Goal: Information Seeking & Learning: Check status

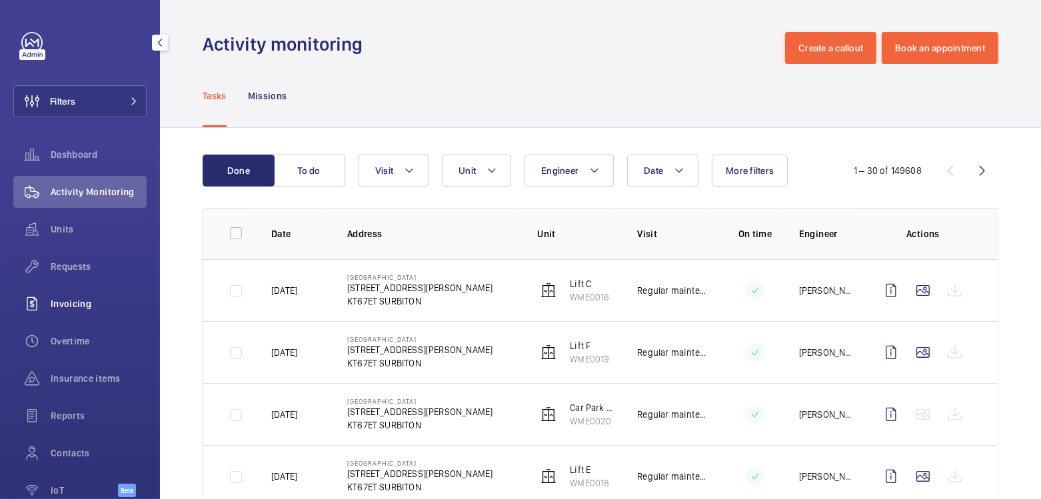
click at [76, 296] on div "Invoicing" at bounding box center [79, 304] width 133 height 32
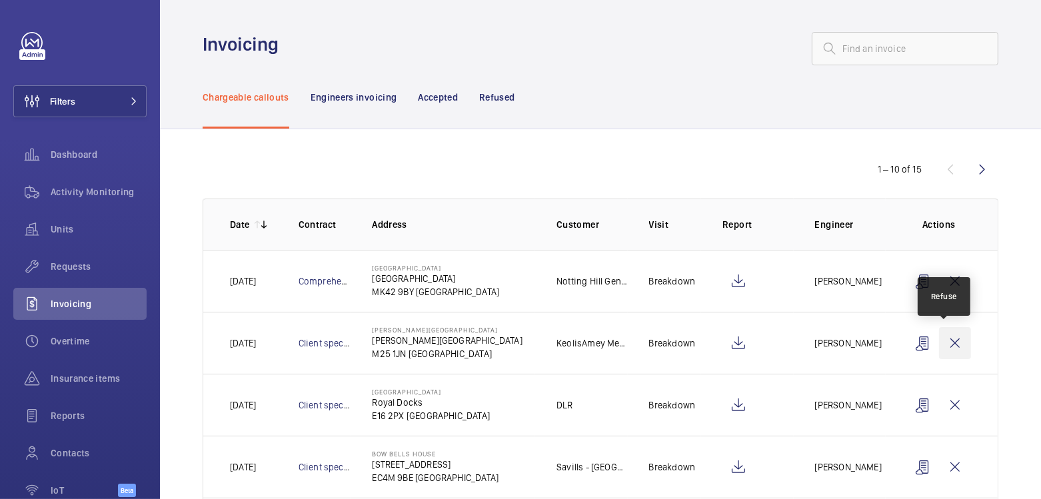
click at [950, 342] on wm-front-icon-button at bounding box center [955, 343] width 32 height 32
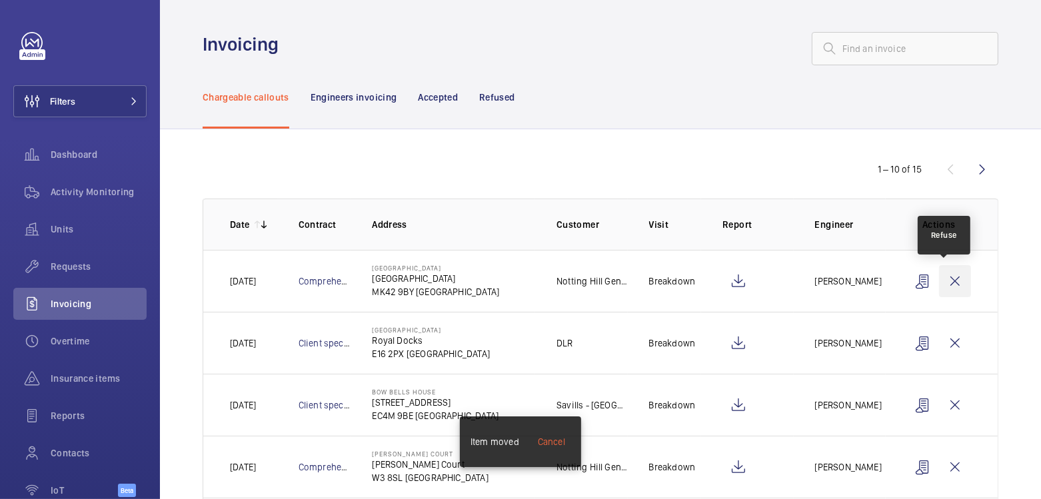
click at [954, 283] on wm-front-icon-button at bounding box center [955, 281] width 32 height 32
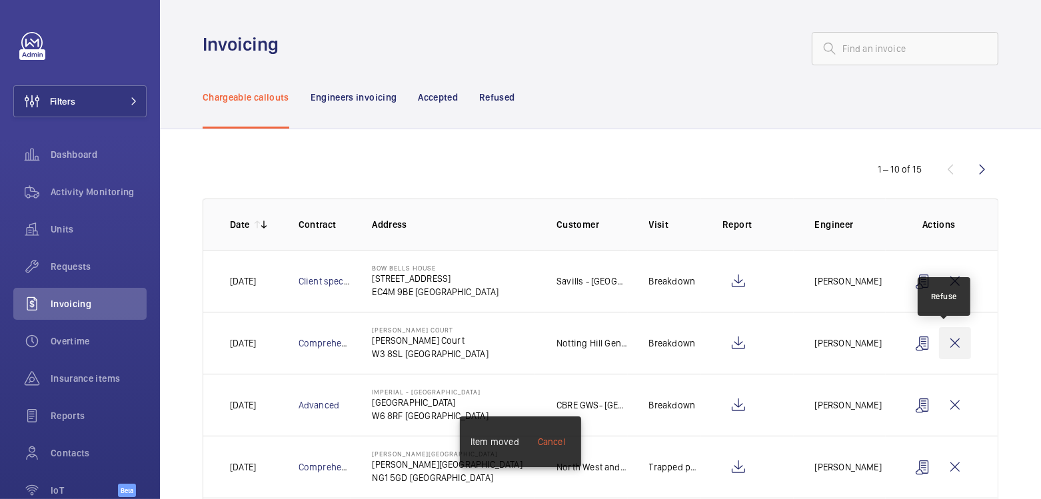
click at [954, 334] on wm-front-icon-button at bounding box center [955, 343] width 32 height 32
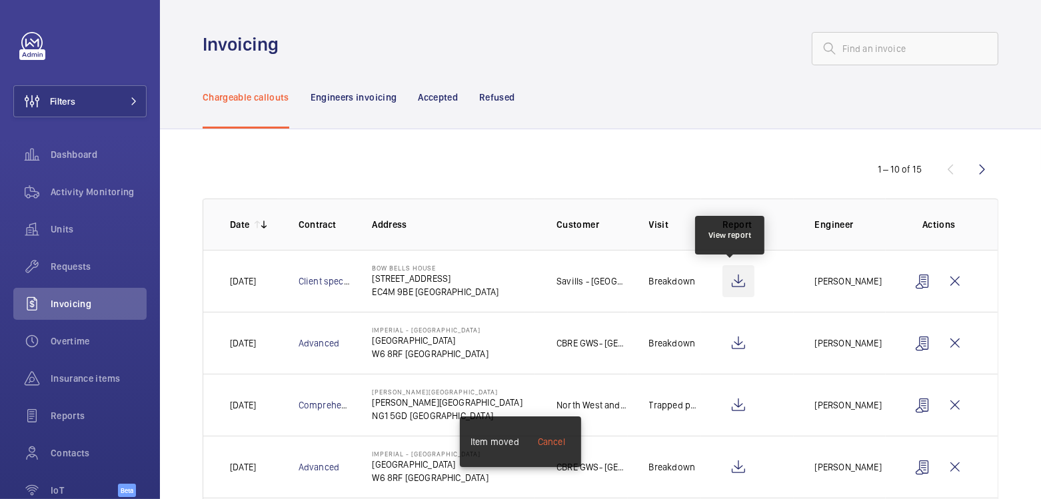
click at [733, 285] on wm-front-icon-button at bounding box center [739, 281] width 32 height 32
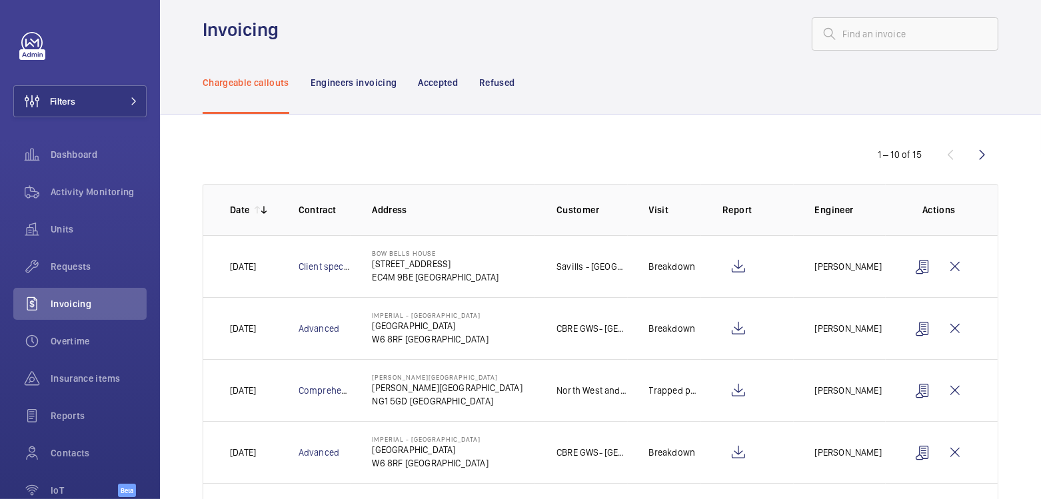
scroll to position [27, 0]
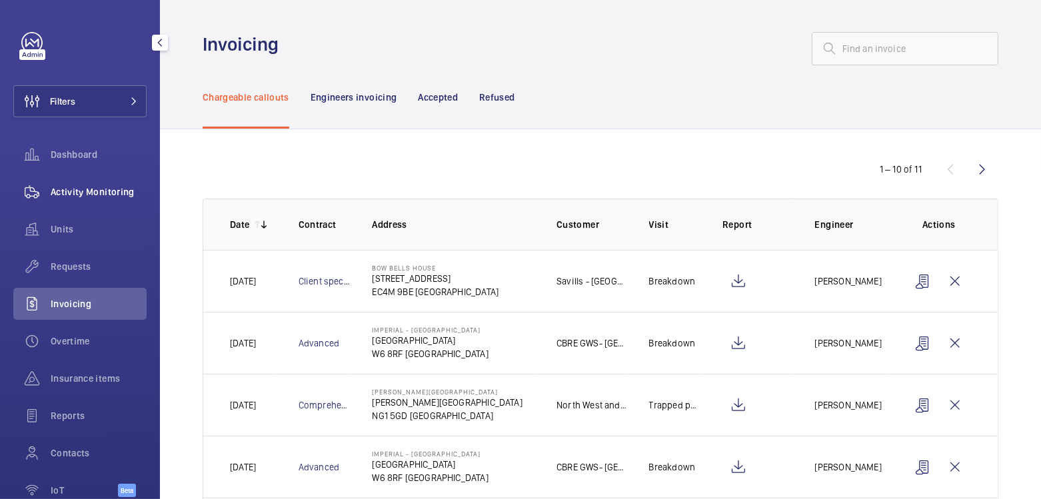
click at [95, 191] on span "Activity Monitoring" at bounding box center [99, 191] width 96 height 13
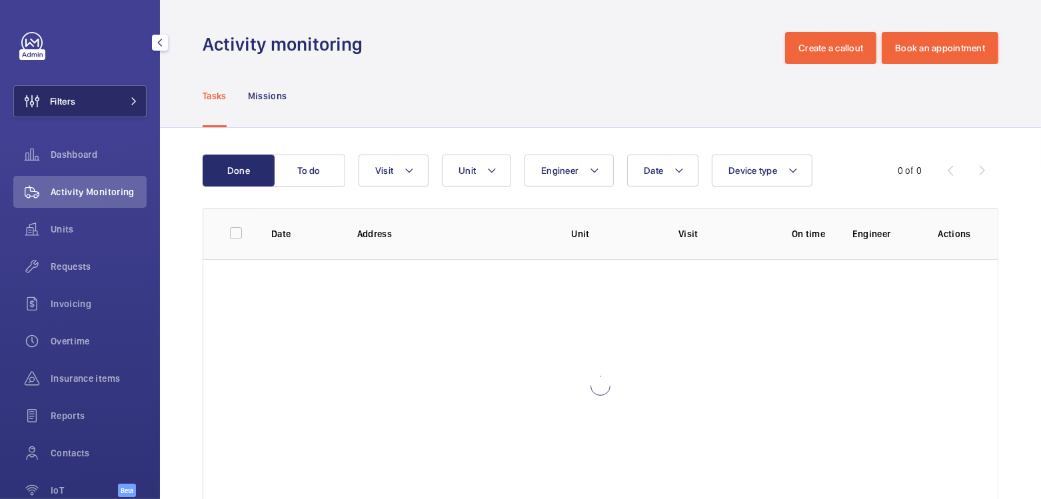
click at [95, 109] on button "Filters" at bounding box center [79, 101] width 133 height 32
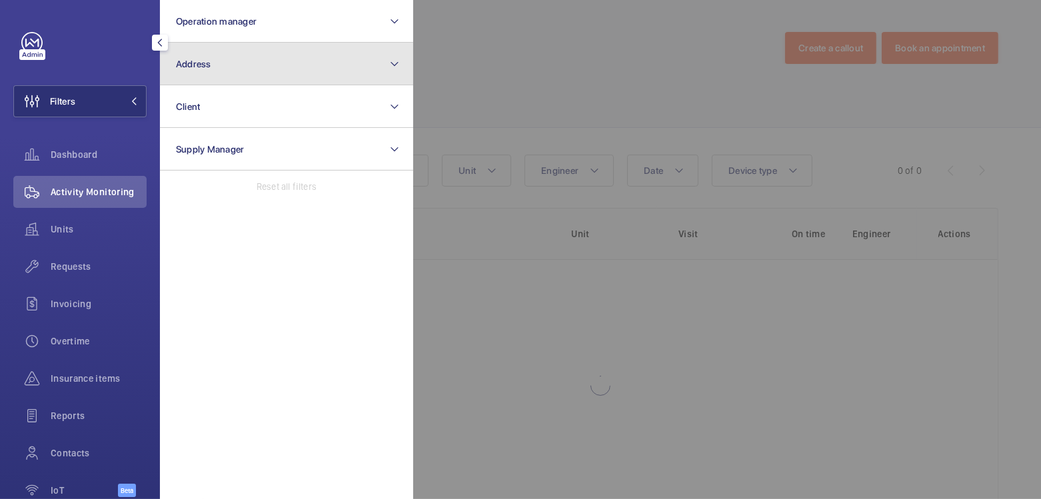
click at [285, 71] on button "Address" at bounding box center [286, 64] width 253 height 43
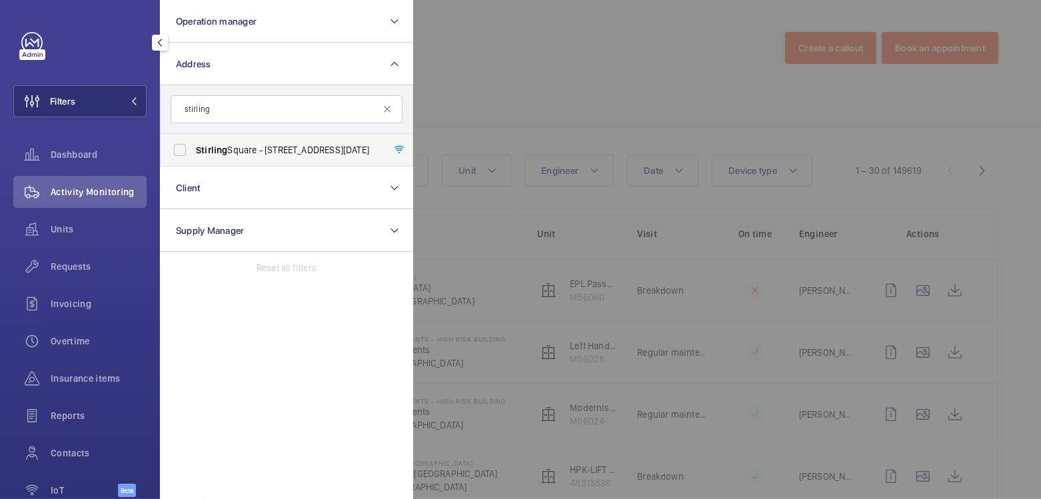
type input "stirling"
click at [321, 149] on span "Stirling Square - 6 Carlton Gardens, LONDON SW1Y 5AD" at bounding box center [287, 149] width 183 height 13
click at [193, 149] on input "[GEOGRAPHIC_DATA] - [STREET_ADDRESS][DATE]" at bounding box center [180, 150] width 27 height 27
checkbox input "true"
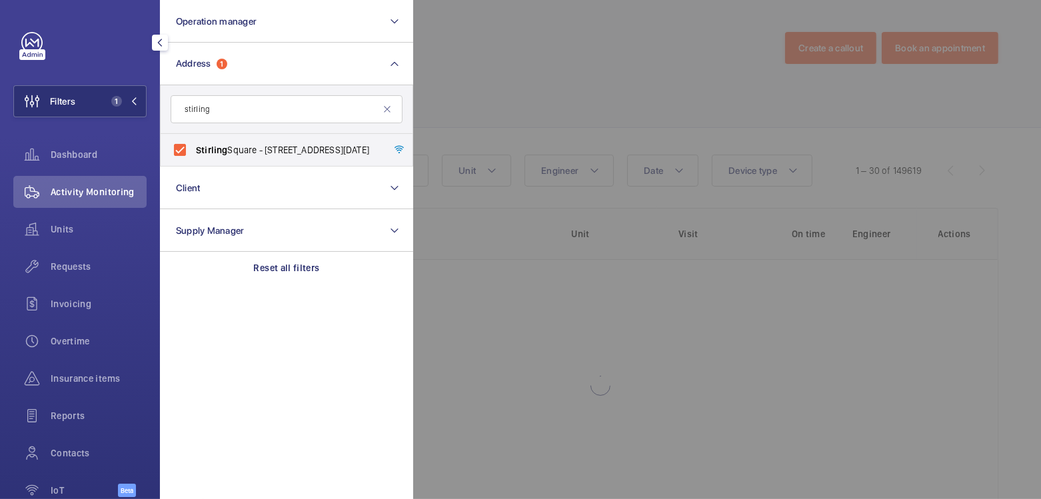
click at [612, 50] on div at bounding box center [933, 249] width 1041 height 499
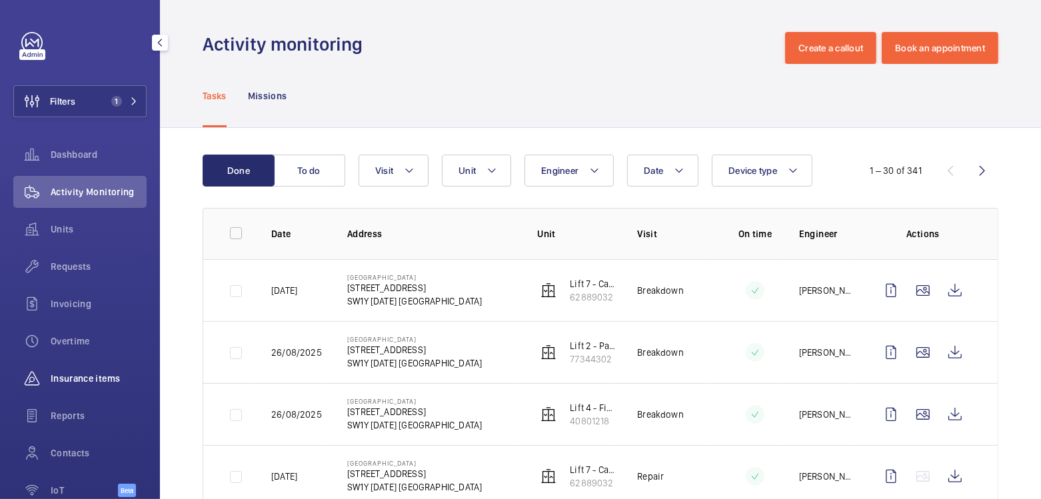
click at [91, 372] on span "Insurance items" at bounding box center [99, 378] width 96 height 13
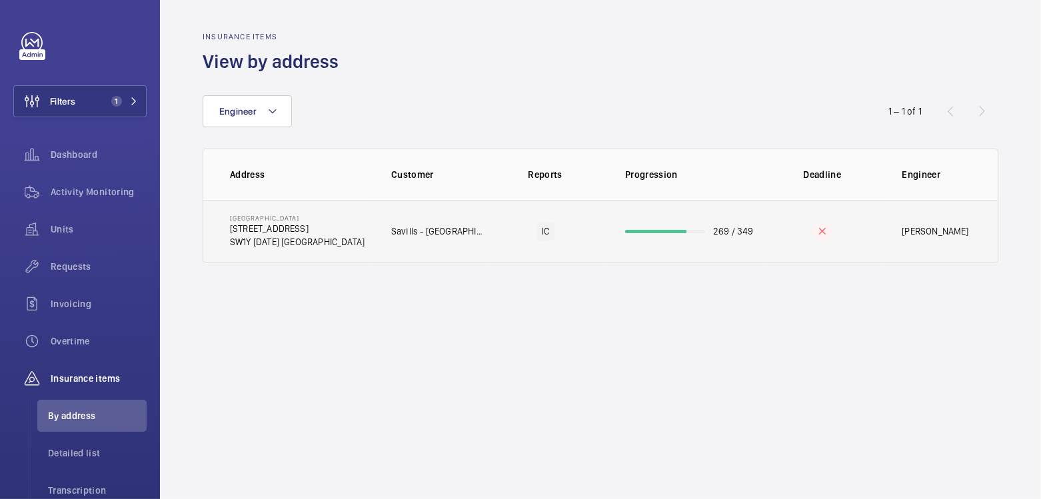
click at [737, 244] on td "269 / 349" at bounding box center [684, 231] width 160 height 63
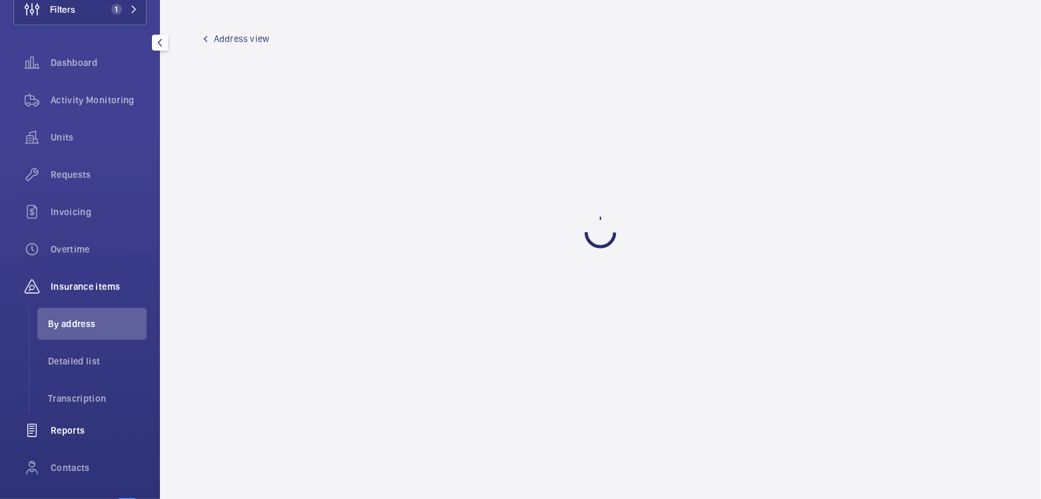
scroll to position [105, 0]
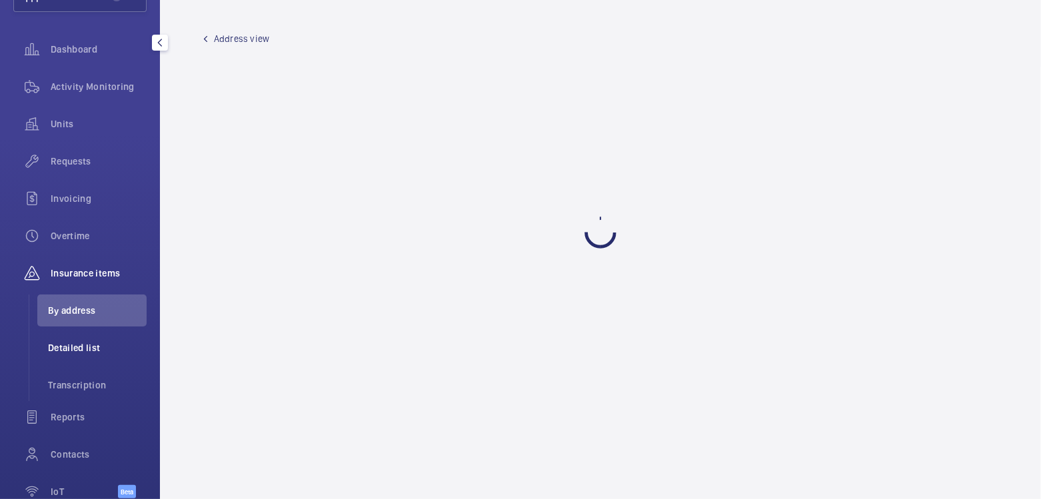
click at [91, 356] on li "Detailed list" at bounding box center [91, 348] width 109 height 32
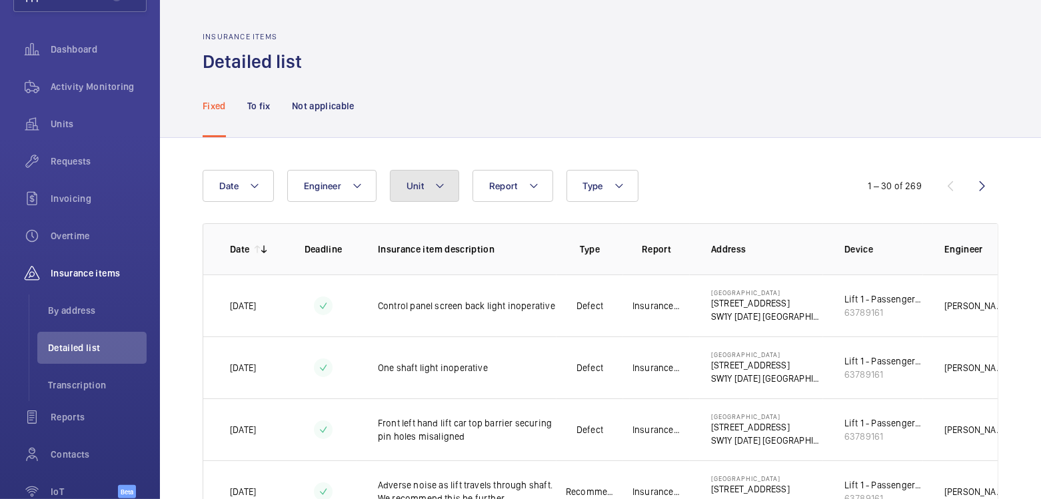
click at [440, 191] on mat-icon at bounding box center [440, 186] width 11 height 16
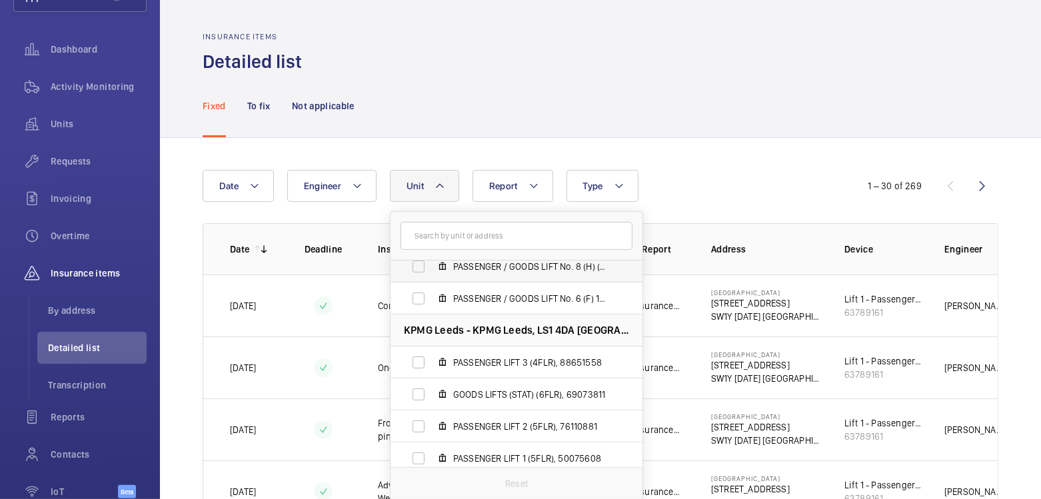
scroll to position [107, 0]
click at [493, 456] on span "PASSENGER LIFT 1 (5FLR), 50075608" at bounding box center [530, 457] width 155 height 13
click at [432, 456] on input "PASSENGER LIFT 1 (5FLR), 50075608" at bounding box center [418, 458] width 27 height 27
checkbox input "true"
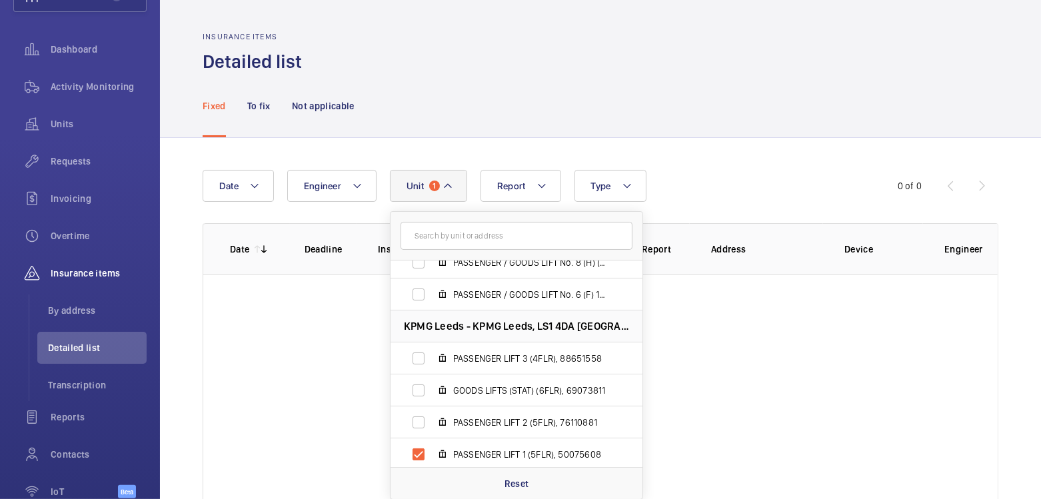
click at [757, 85] on div "Fixed To fix Not applicable" at bounding box center [601, 105] width 796 height 63
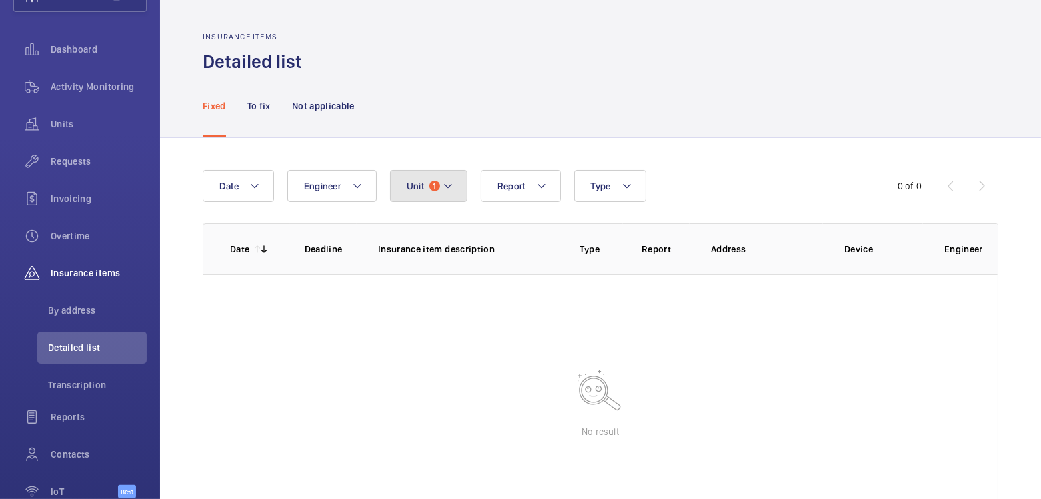
click at [427, 189] on button "Unit 1" at bounding box center [428, 186] width 77 height 32
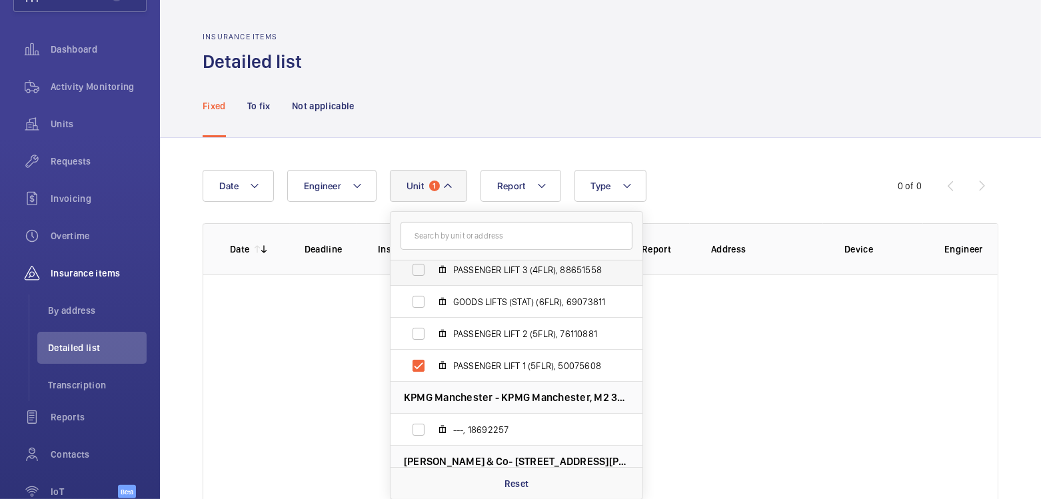
scroll to position [212, 0]
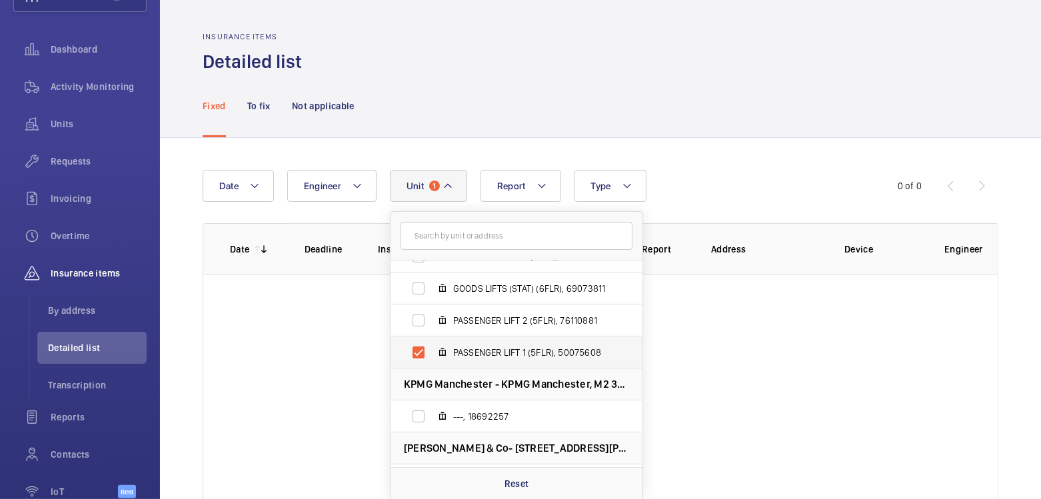
click at [417, 352] on label "PASSENGER LIFT 1 (5FLR), 50075608" at bounding box center [506, 353] width 231 height 32
click at [417, 352] on input "PASSENGER LIFT 1 (5FLR), 50075608" at bounding box center [418, 352] width 27 height 27
checkbox input "false"
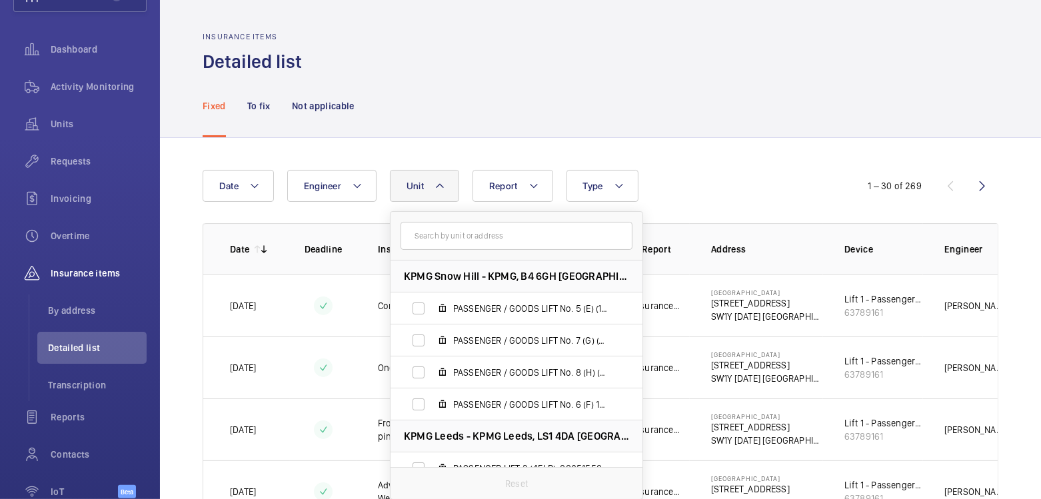
click at [511, 115] on div "Fixed To fix Not applicable" at bounding box center [601, 105] width 796 height 63
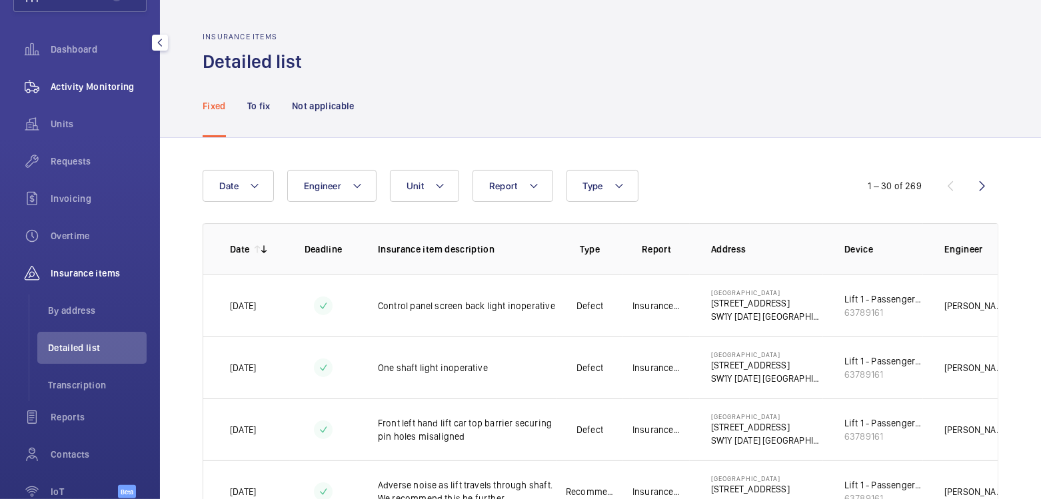
click at [80, 93] on div "Activity Monitoring" at bounding box center [79, 87] width 133 height 32
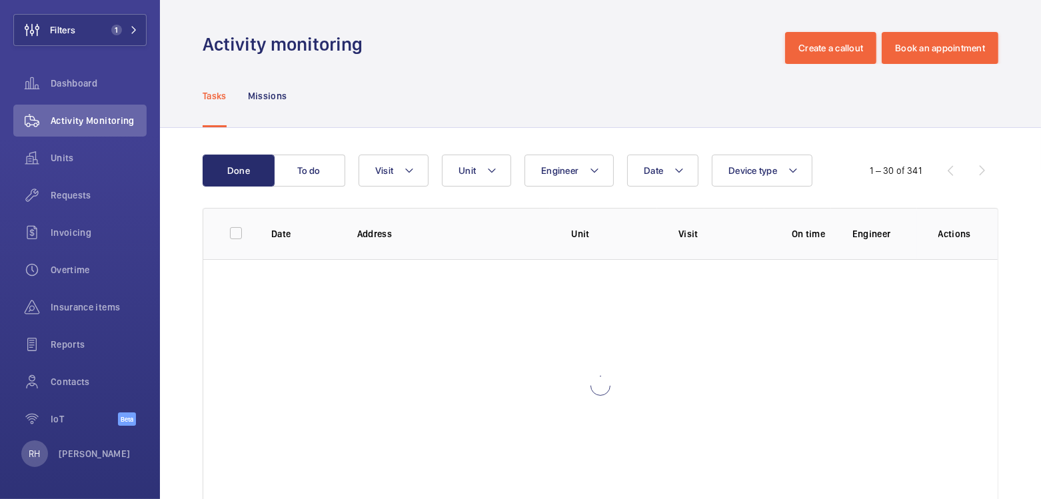
scroll to position [71, 0]
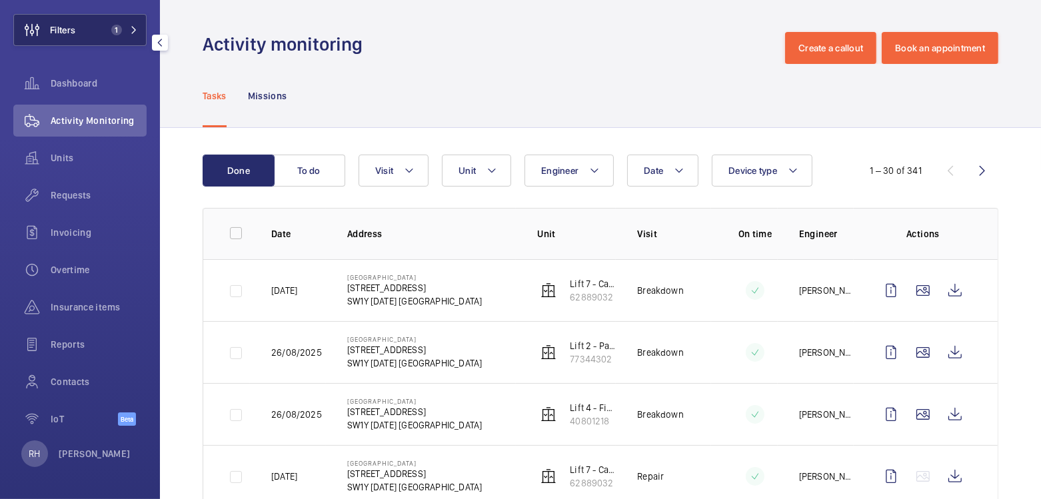
click at [70, 28] on span "Filters" at bounding box center [62, 29] width 25 height 13
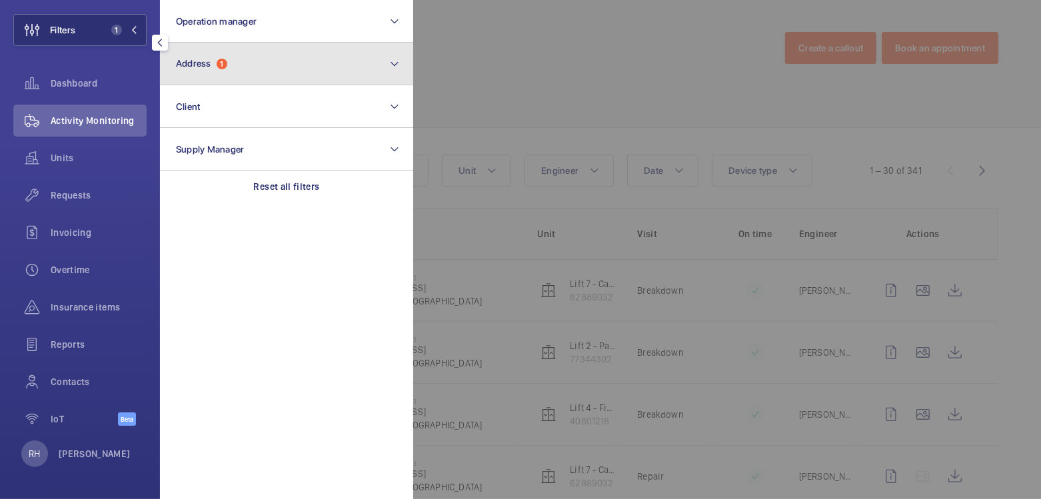
click at [239, 66] on button "Address 1" at bounding box center [286, 64] width 253 height 43
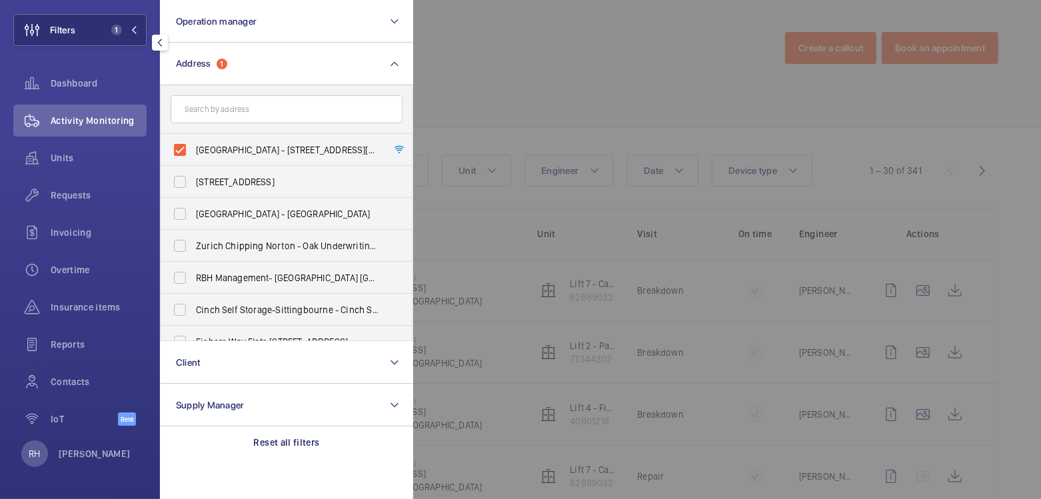
click at [461, 82] on div at bounding box center [933, 249] width 1041 height 499
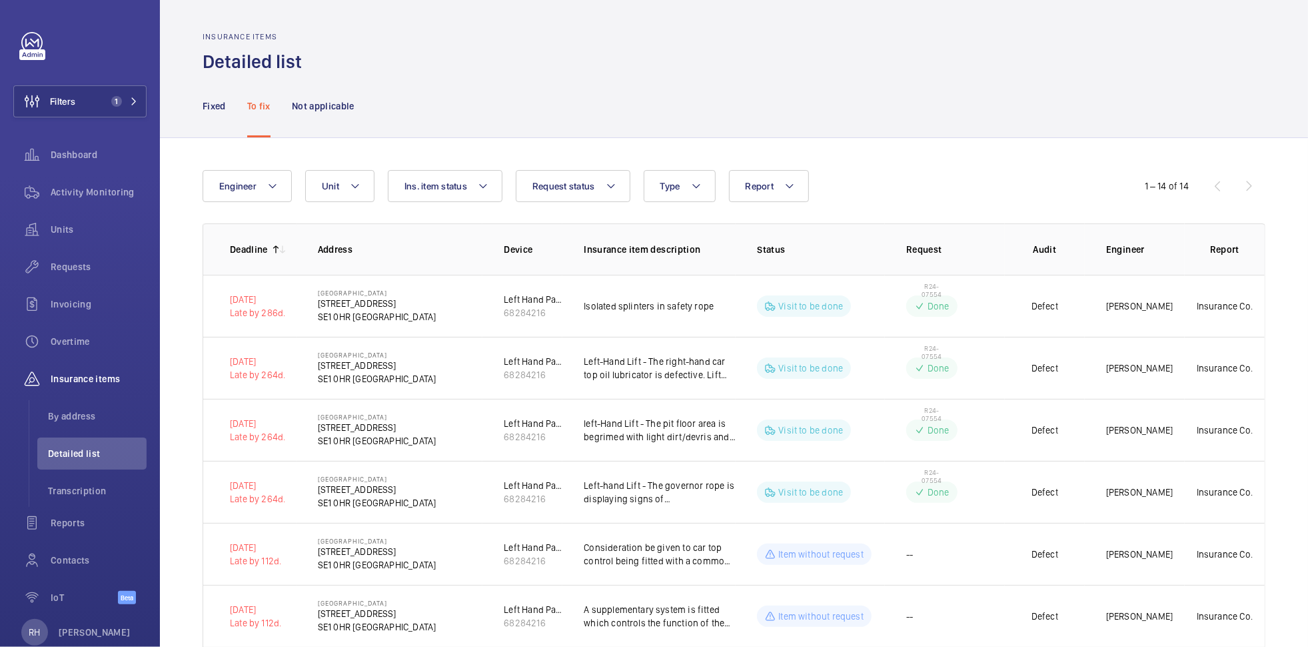
scroll to position [521, 0]
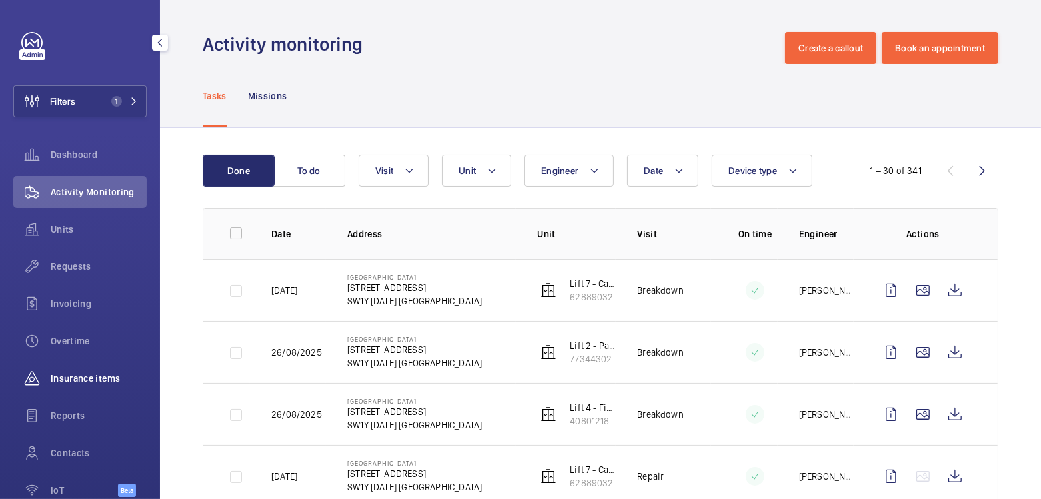
click at [87, 381] on span "Insurance items" at bounding box center [99, 378] width 96 height 13
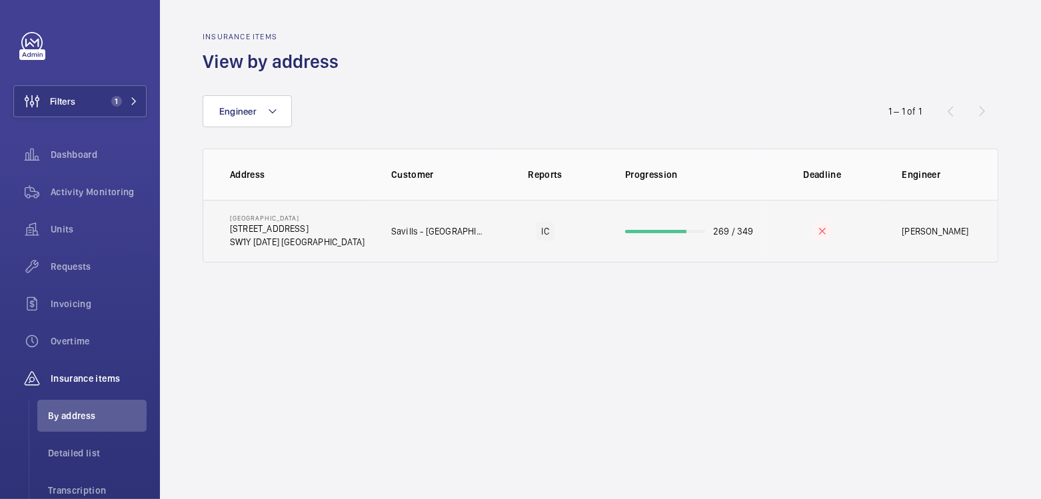
click at [765, 241] on td at bounding box center [822, 231] width 117 height 63
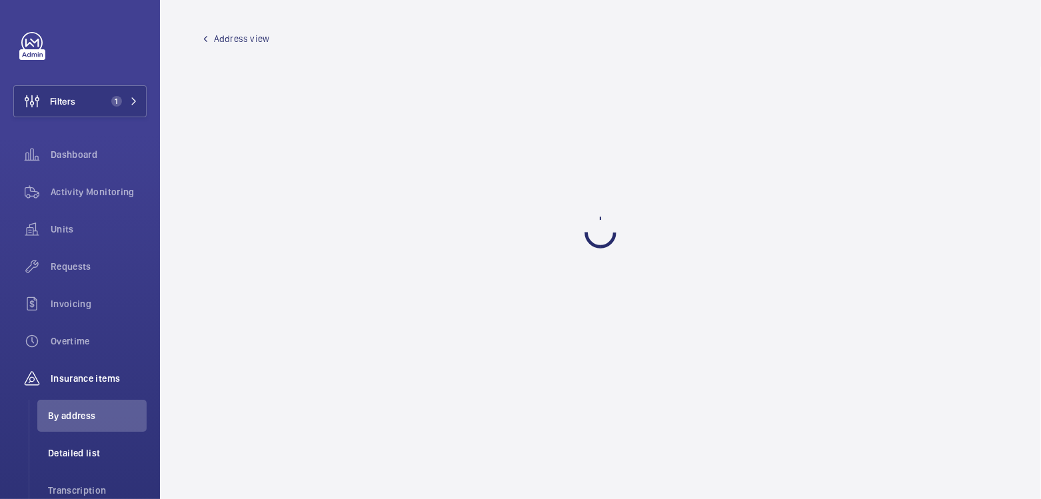
click at [69, 455] on span "Detailed list" at bounding box center [97, 453] width 99 height 13
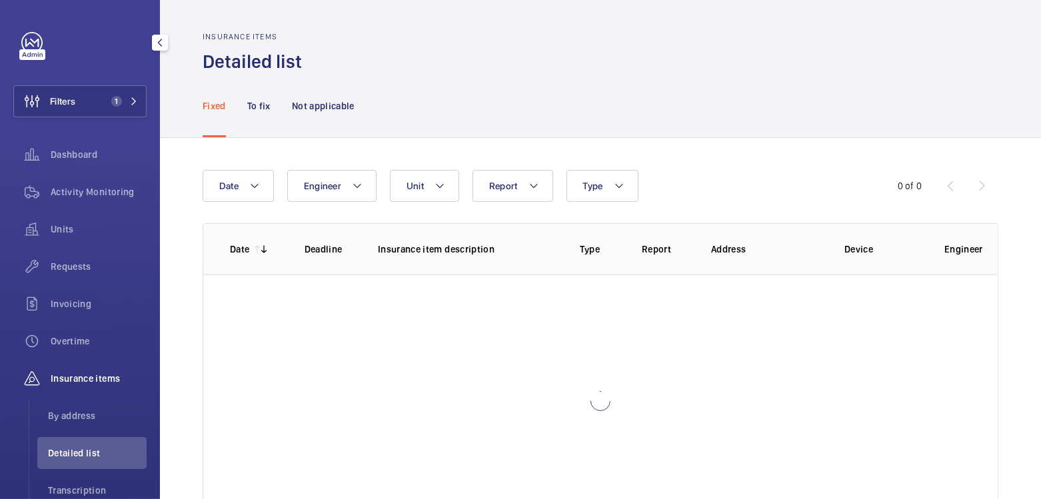
click at [69, 455] on span "Detailed list" at bounding box center [97, 453] width 99 height 13
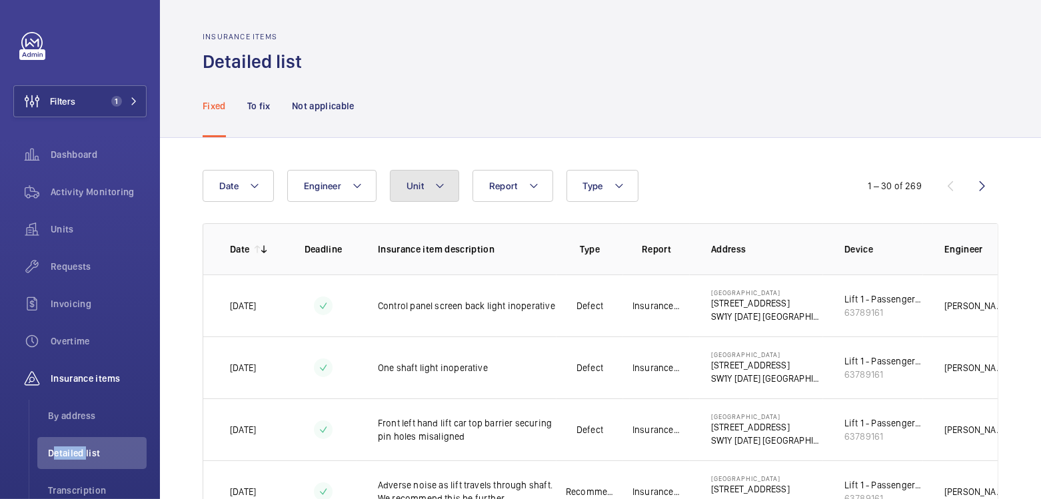
click at [418, 186] on span "Unit" at bounding box center [415, 186] width 17 height 11
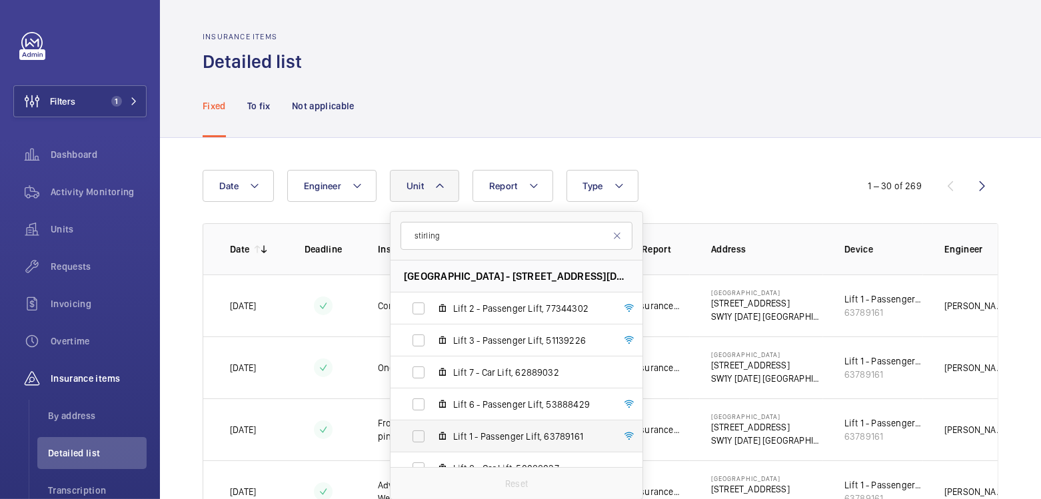
type input "stirling"
click at [514, 431] on span "Lift 1 - Passenger Lift, 63789161" at bounding box center [530, 436] width 155 height 13
click at [432, 431] on input "Lift 1 - Passenger Lift, 63789161" at bounding box center [418, 436] width 27 height 27
checkbox input "true"
click at [655, 108] on div "Fixed To fix Not applicable" at bounding box center [601, 105] width 796 height 63
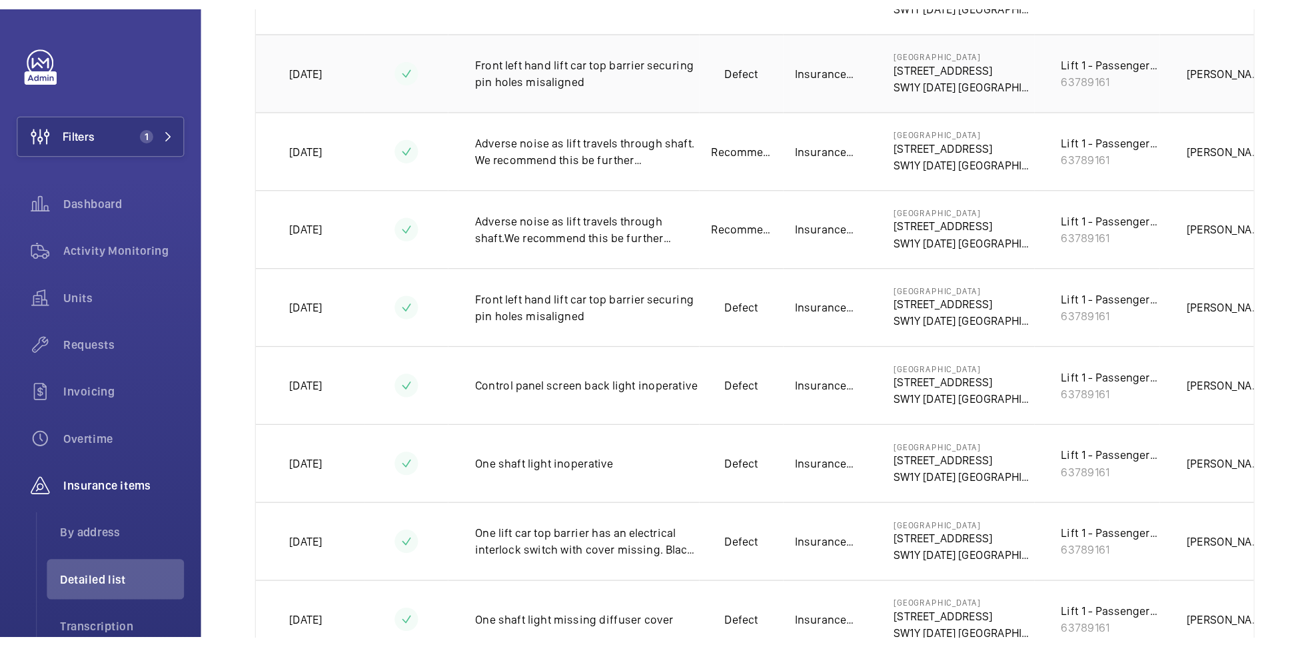
scroll to position [379, 0]
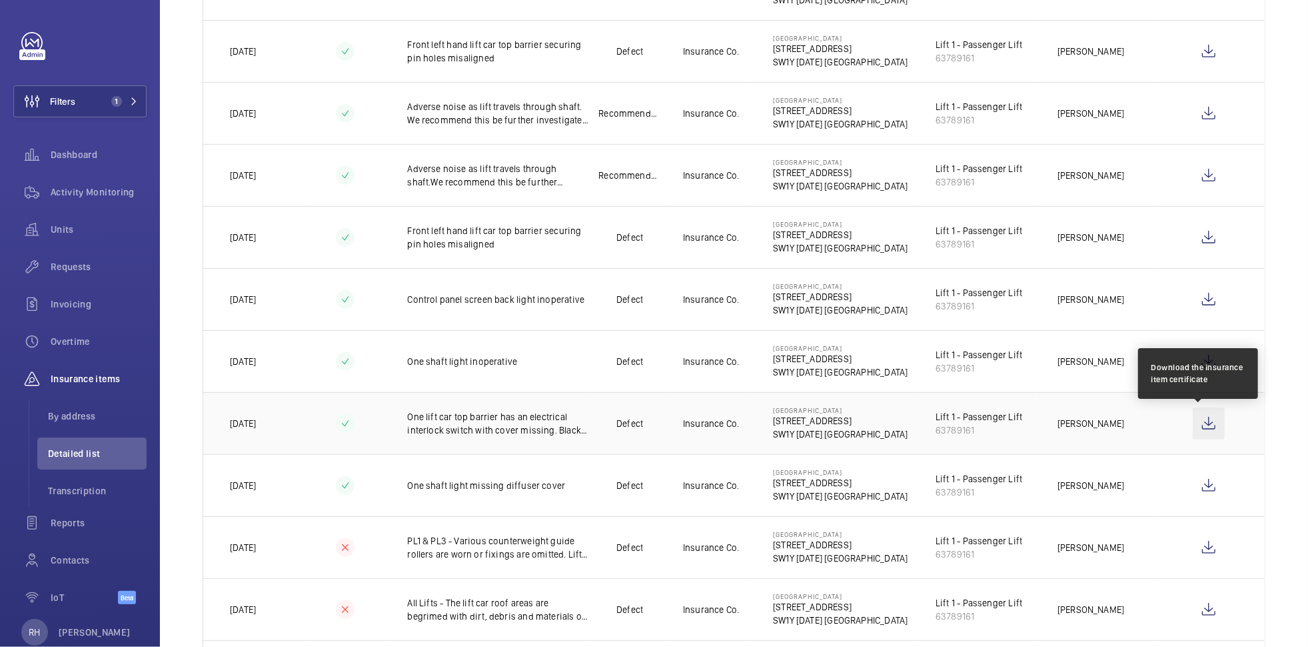
click at [1040, 418] on wm-front-icon-button at bounding box center [1209, 423] width 32 height 32
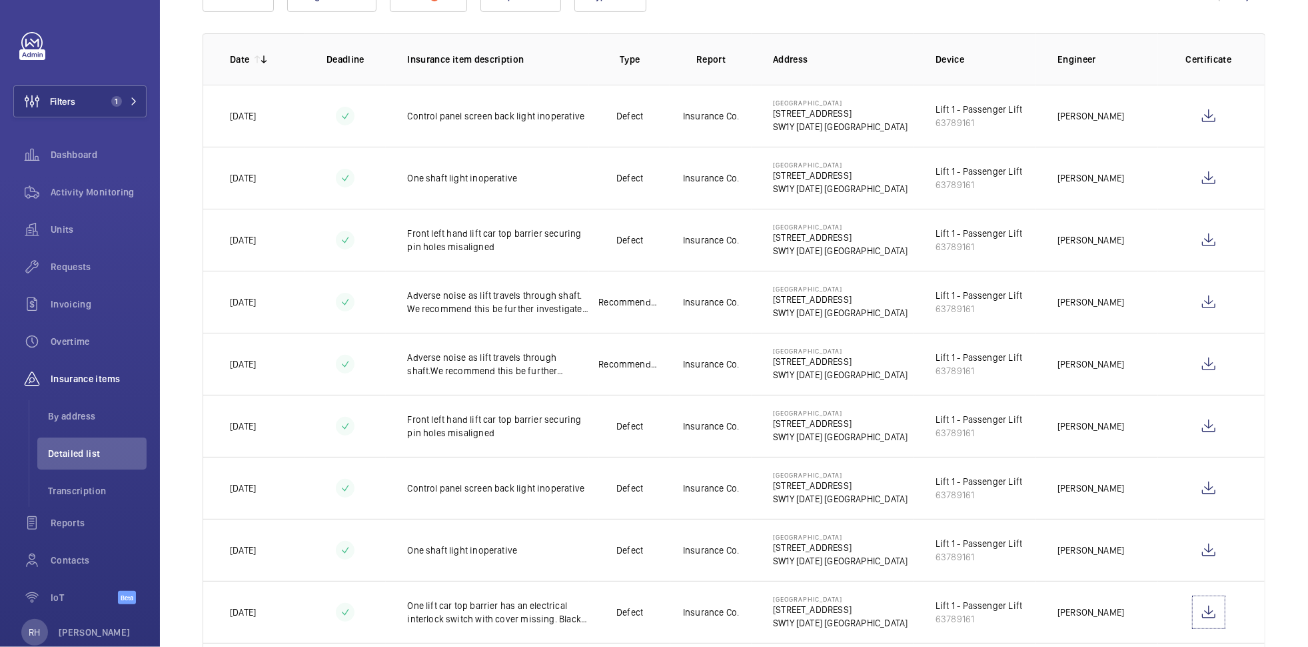
scroll to position [0, 0]
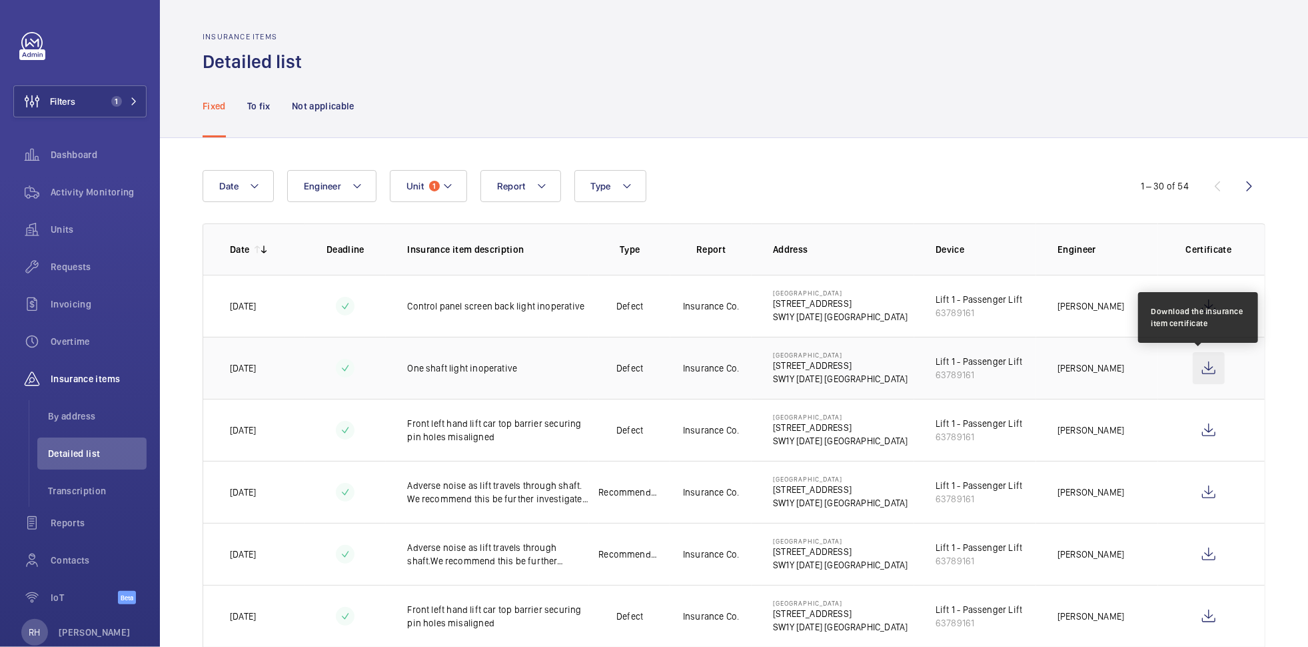
click at [1040, 373] on wm-front-icon-button at bounding box center [1209, 368] width 32 height 32
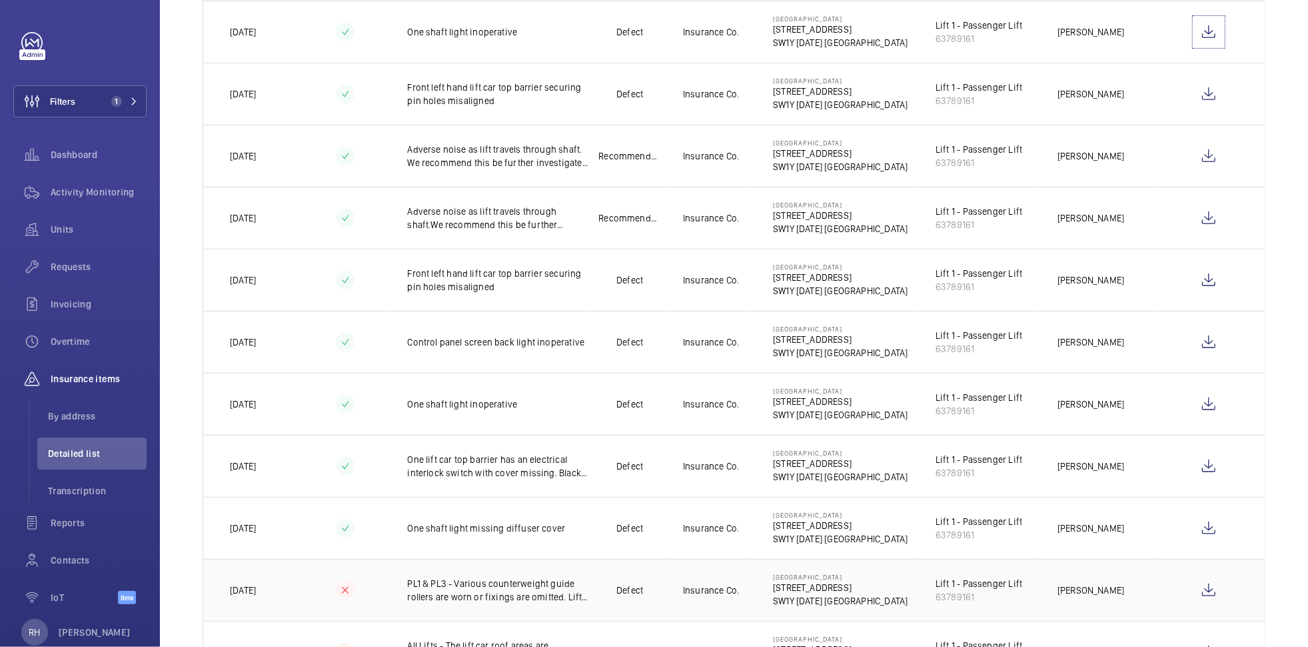
scroll to position [350, 0]
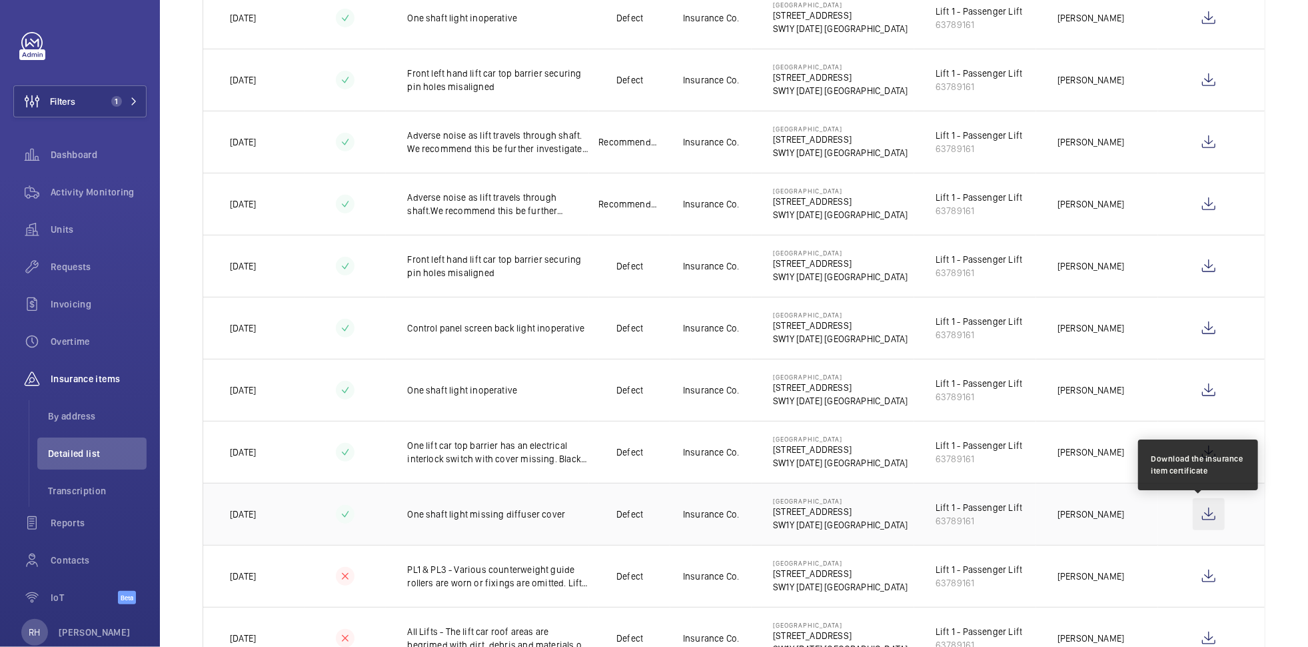
click at [1040, 499] on wm-front-icon-button at bounding box center [1209, 514] width 32 height 32
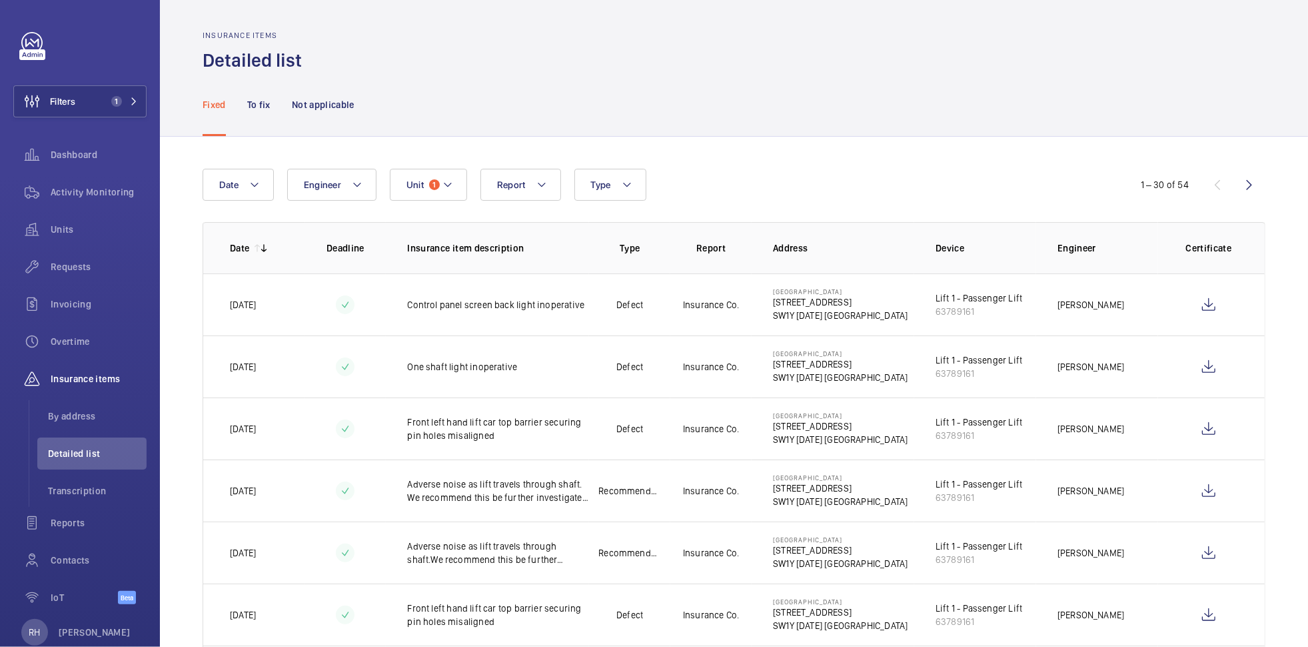
scroll to position [0, 0]
click at [437, 193] on button "Unit 1" at bounding box center [428, 186] width 77 height 32
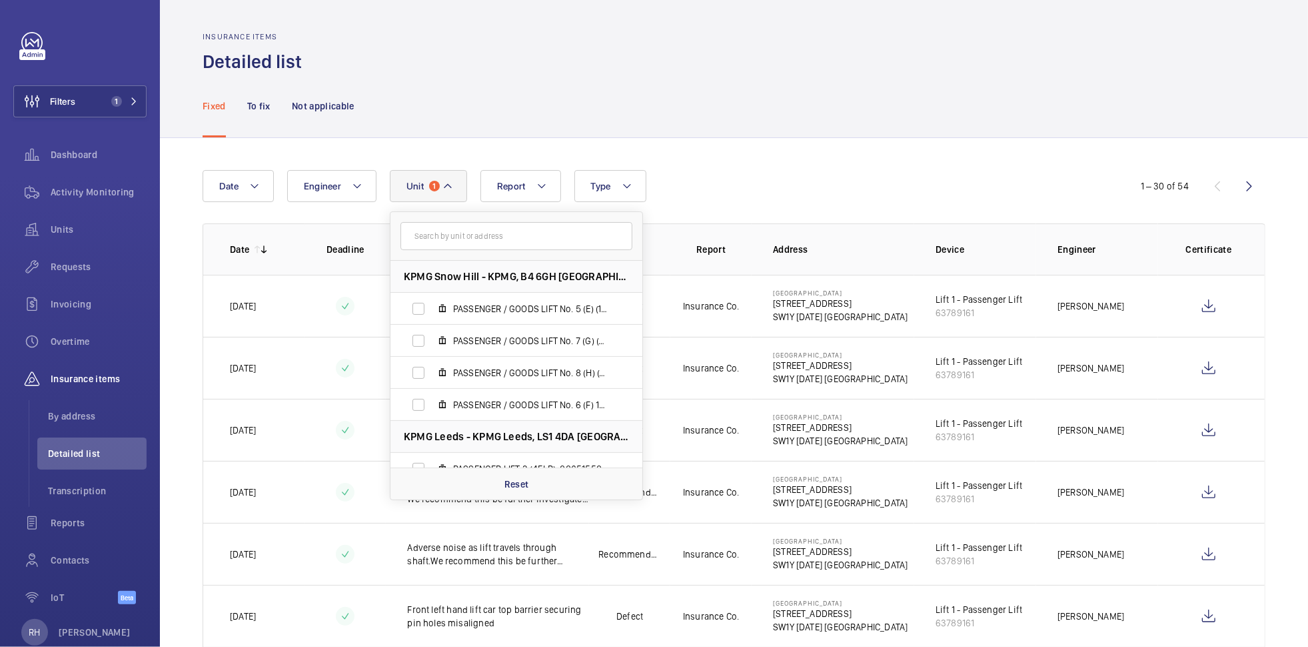
click at [465, 235] on input "text" at bounding box center [517, 236] width 232 height 28
type input "stirling"
click at [457, 440] on span "Lift 1 - Passenger Lift, 63789161" at bounding box center [530, 436] width 155 height 13
click at [432, 440] on input "Lift 1 - Passenger Lift, 63789161" at bounding box center [418, 436] width 27 height 27
checkbox input "false"
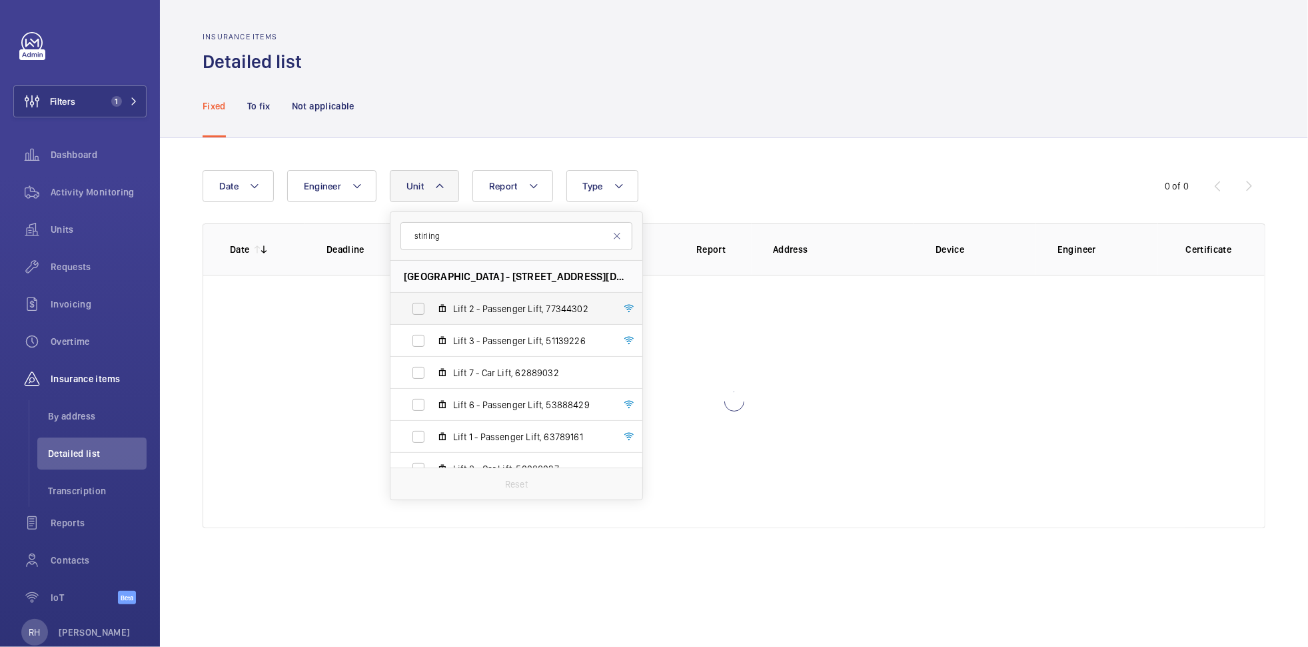
click at [485, 314] on span "Lift 2 - Passenger Lift, 77344302" at bounding box center [530, 308] width 155 height 13
click at [432, 314] on input "Lift 2 - Passenger Lift, 77344302" at bounding box center [418, 308] width 27 height 27
checkbox input "true"
click at [759, 175] on div "Date Engineer Unit 1 stirling Stirling Square - 6 Carlton Gardens, SW1Y 5AD LON…" at bounding box center [654, 186] width 903 height 32
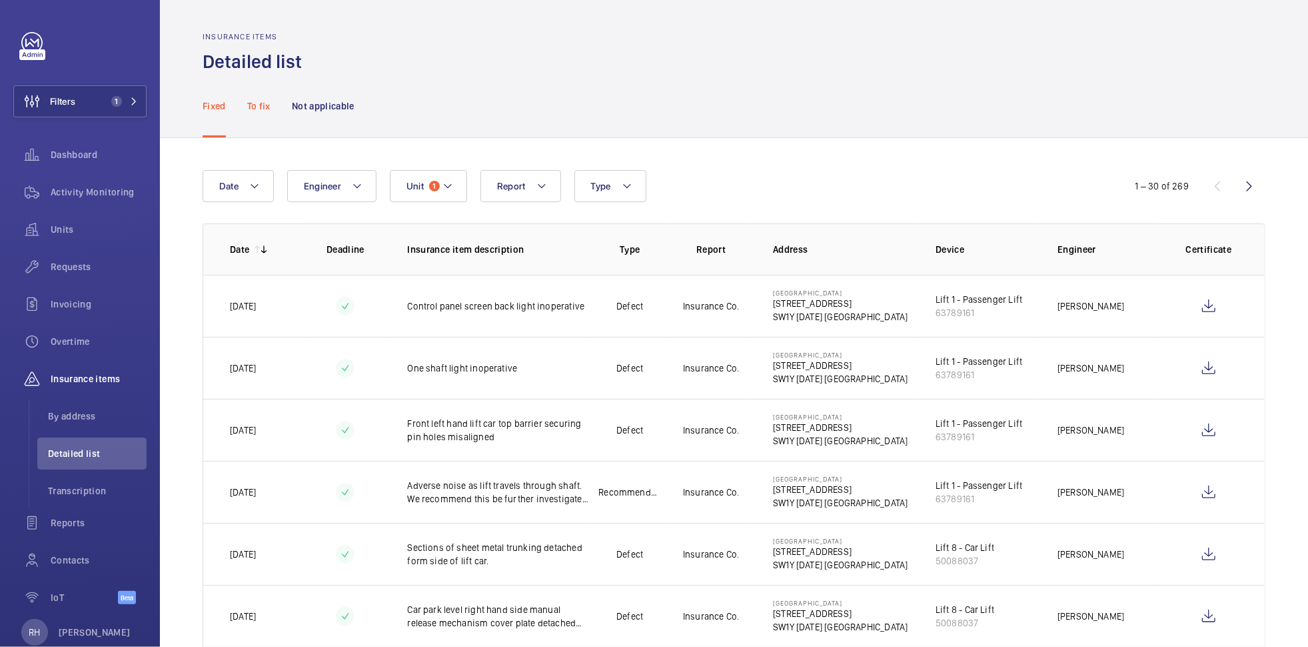
click at [256, 107] on p "To fix" at bounding box center [258, 105] width 23 height 13
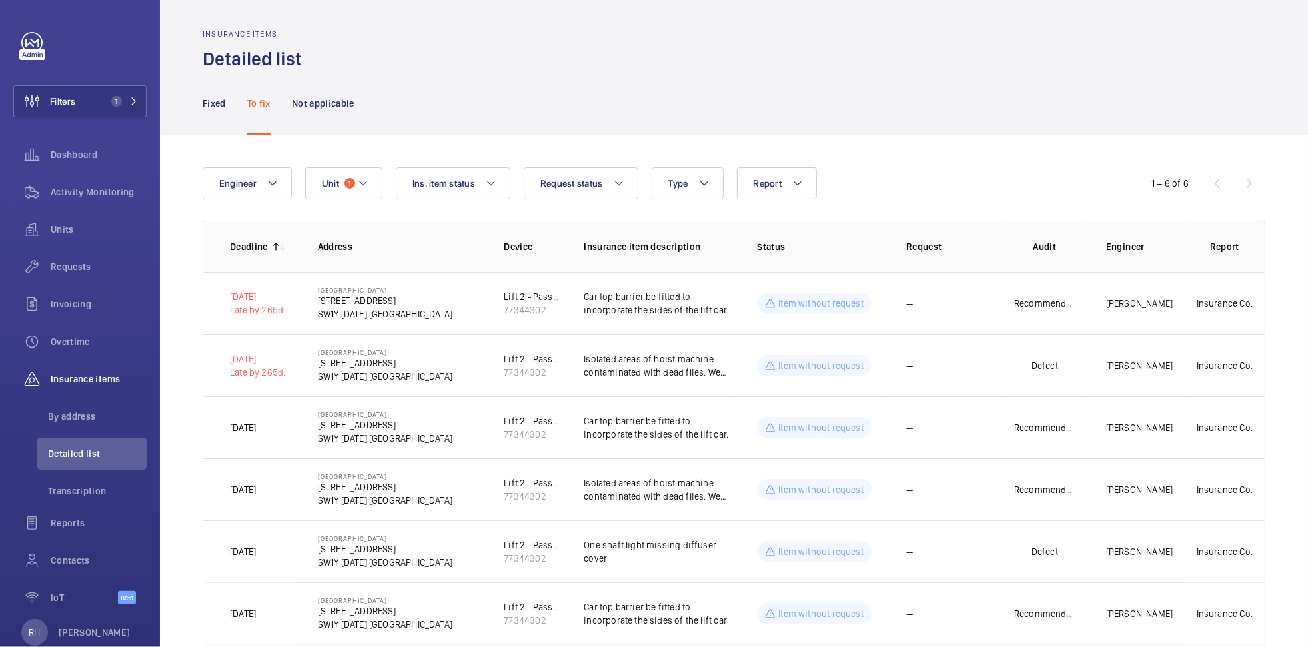
scroll to position [3, 0]
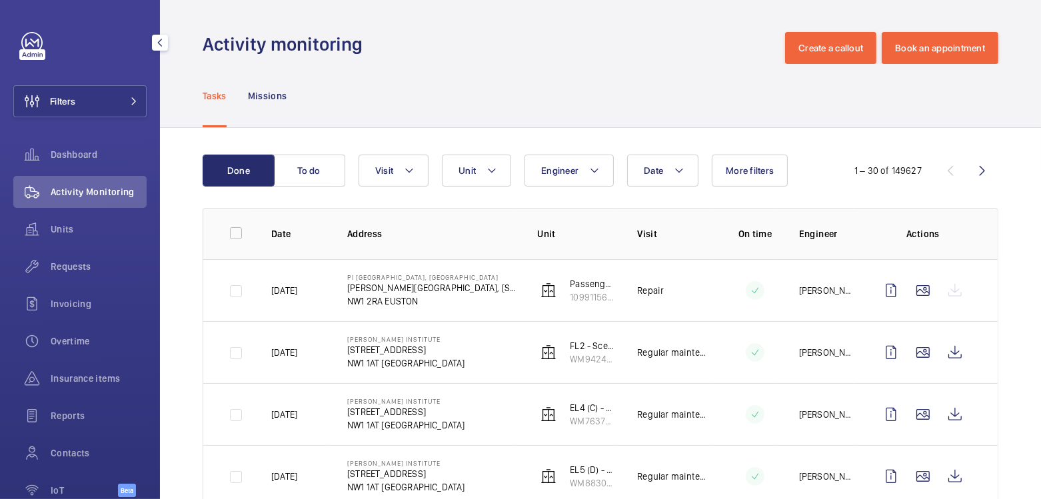
drag, startPoint x: 73, startPoint y: 91, endPoint x: 155, endPoint y: 86, distance: 81.5
click at [73, 91] on span "Filters" at bounding box center [44, 101] width 61 height 32
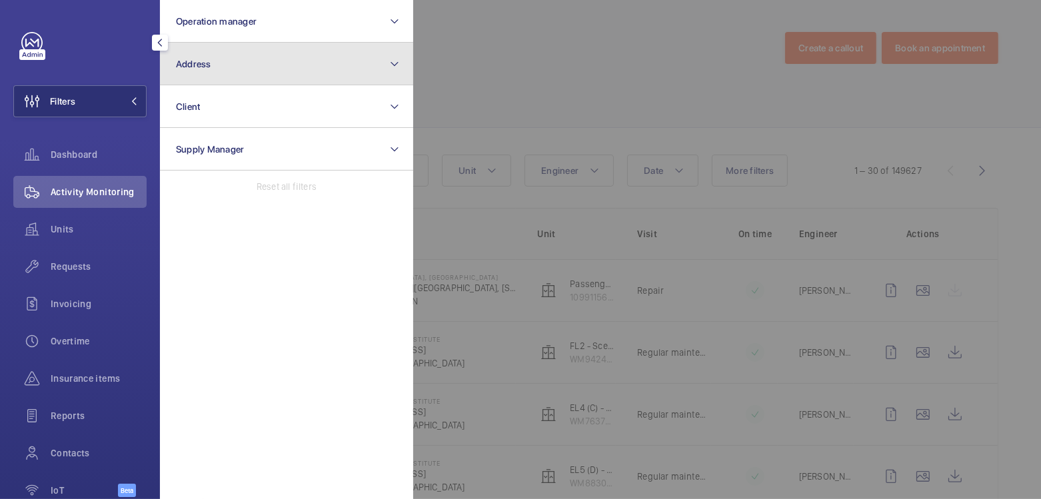
click at [221, 79] on button "Address" at bounding box center [286, 64] width 253 height 43
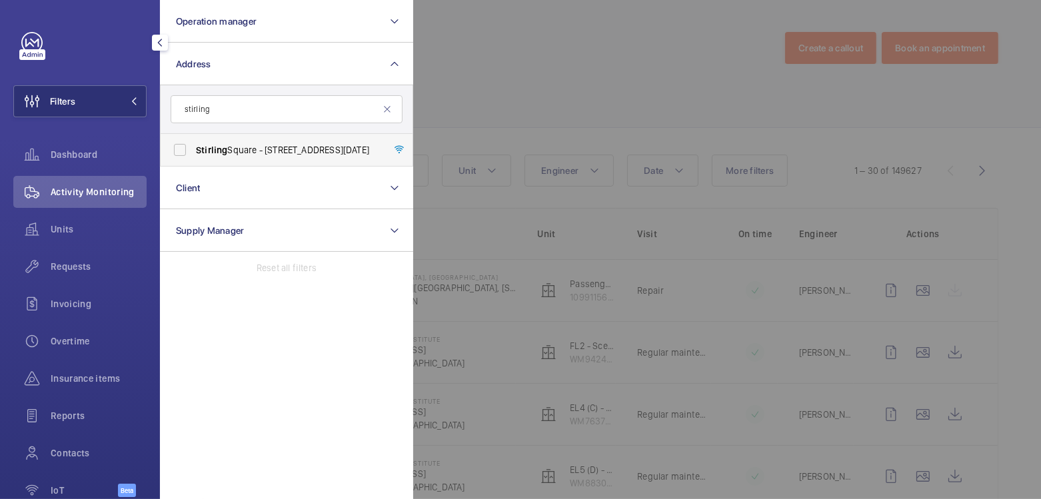
type input "stirling"
drag, startPoint x: 243, startPoint y: 153, endPoint x: 257, endPoint y: 153, distance: 13.3
click at [243, 153] on span "[GEOGRAPHIC_DATA] - [STREET_ADDRESS][DATE]" at bounding box center [287, 149] width 183 height 13
click at [193, 153] on input "[GEOGRAPHIC_DATA] - [STREET_ADDRESS][DATE]" at bounding box center [180, 150] width 27 height 27
checkbox input "true"
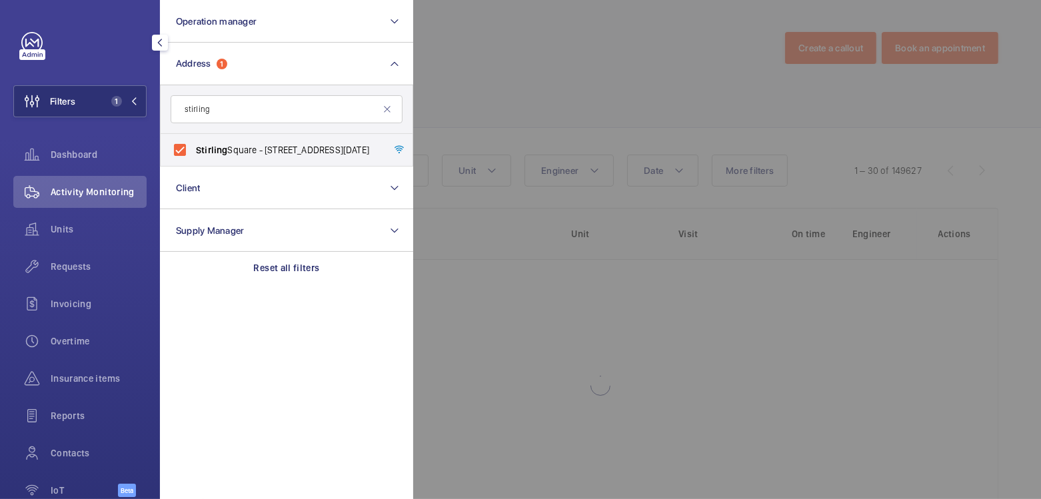
click at [544, 75] on div at bounding box center [933, 249] width 1041 height 499
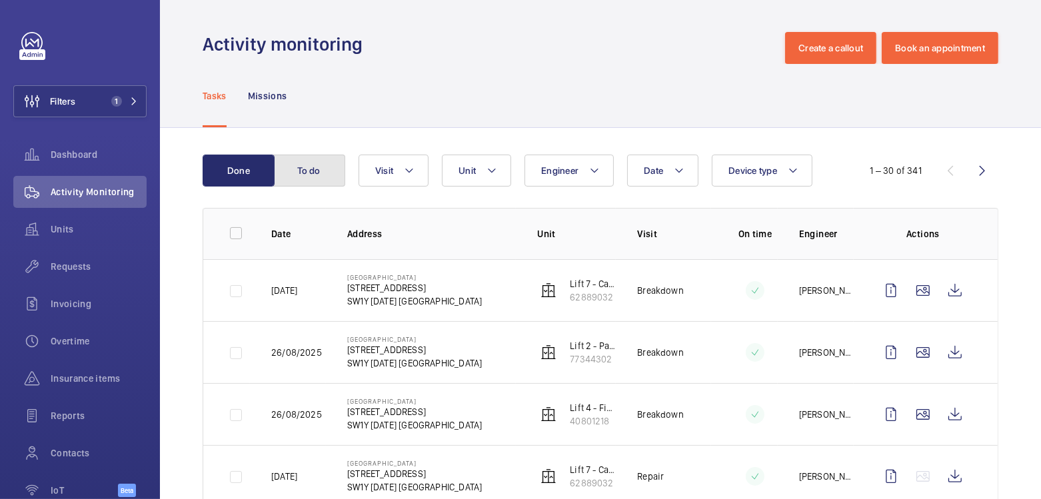
click at [329, 179] on button "To do" at bounding box center [309, 171] width 72 height 32
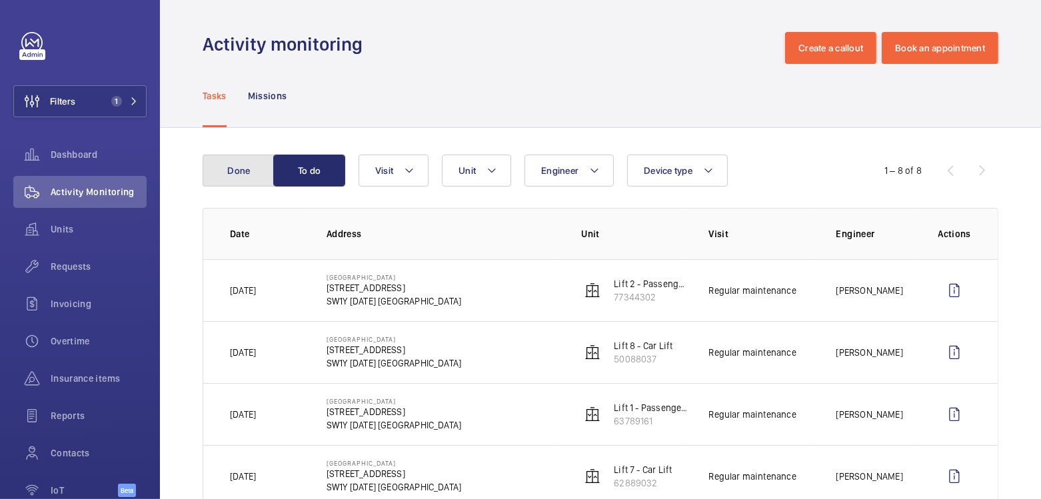
click at [233, 184] on button "Done" at bounding box center [239, 171] width 72 height 32
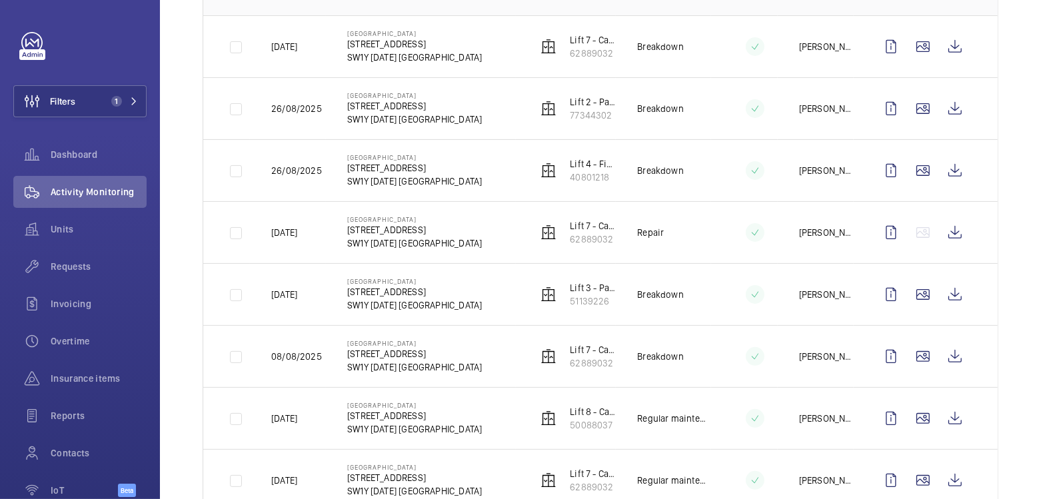
scroll to position [228, 0]
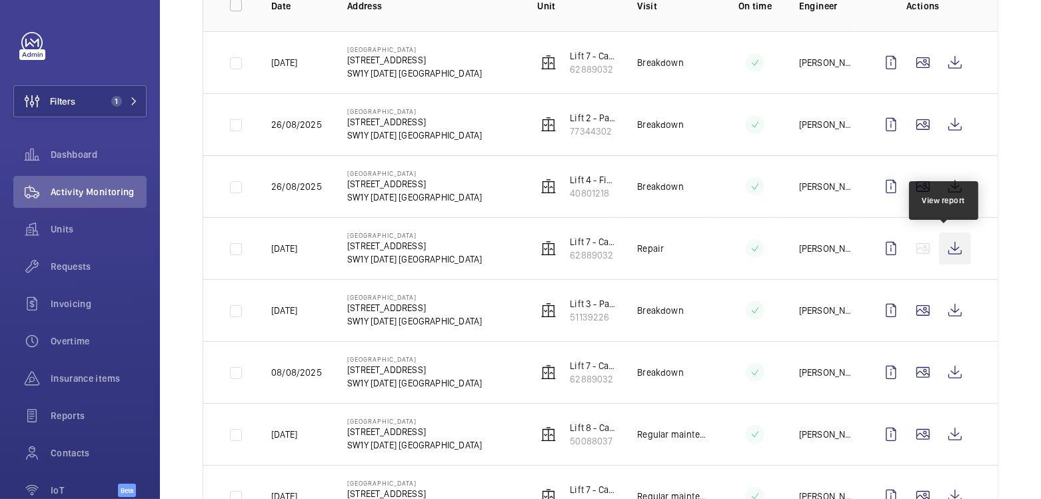
click at [954, 243] on wm-front-icon-button at bounding box center [955, 249] width 32 height 32
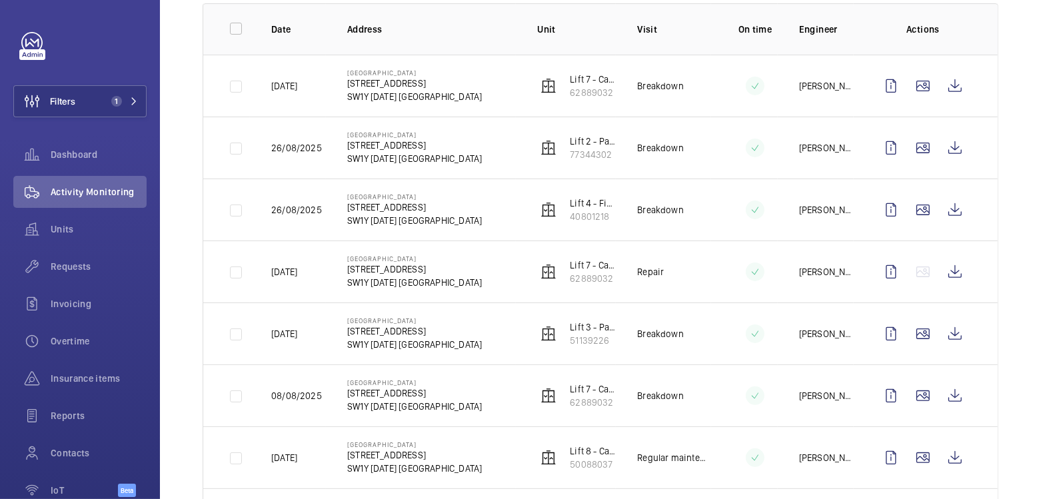
scroll to position [0, 0]
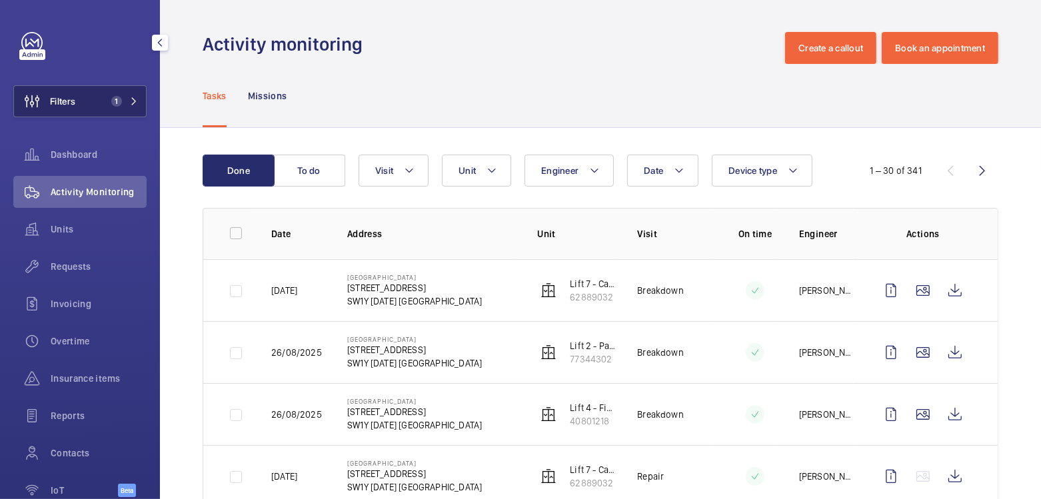
click at [87, 106] on button "Filters 1" at bounding box center [79, 101] width 133 height 32
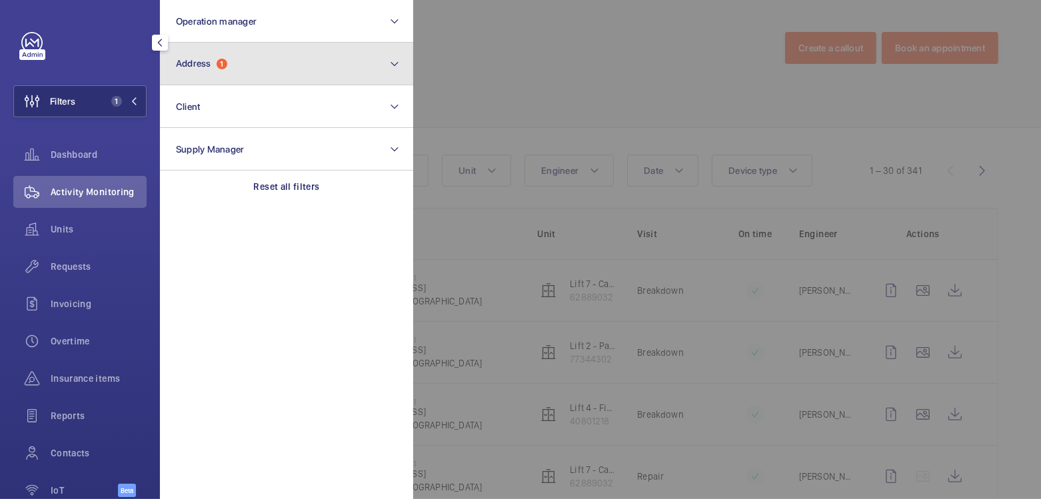
click at [238, 61] on button "Address 1" at bounding box center [286, 64] width 253 height 43
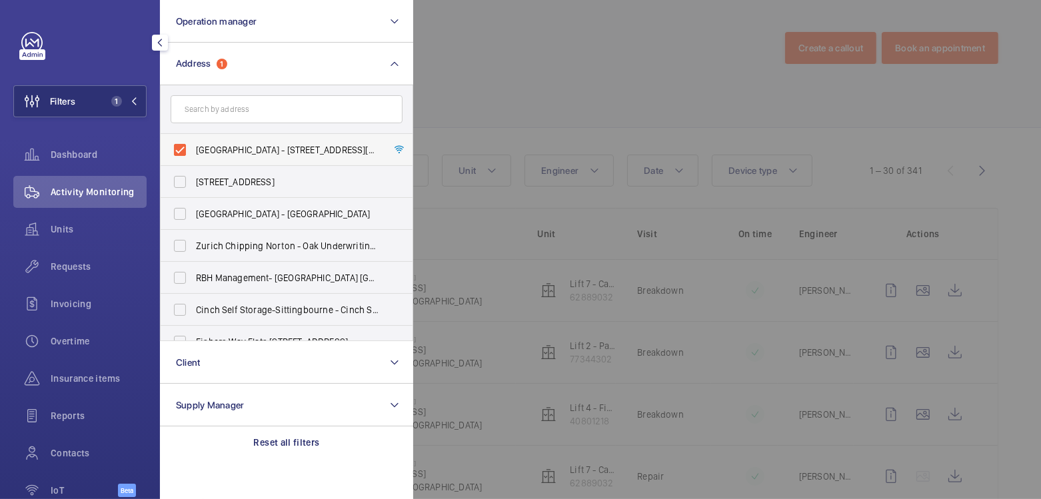
click at [238, 150] on span "[GEOGRAPHIC_DATA] - [STREET_ADDRESS][DATE]" at bounding box center [287, 149] width 183 height 13
click at [193, 150] on input "[GEOGRAPHIC_DATA] - [STREET_ADDRESS][DATE]" at bounding box center [180, 150] width 27 height 27
checkbox input "false"
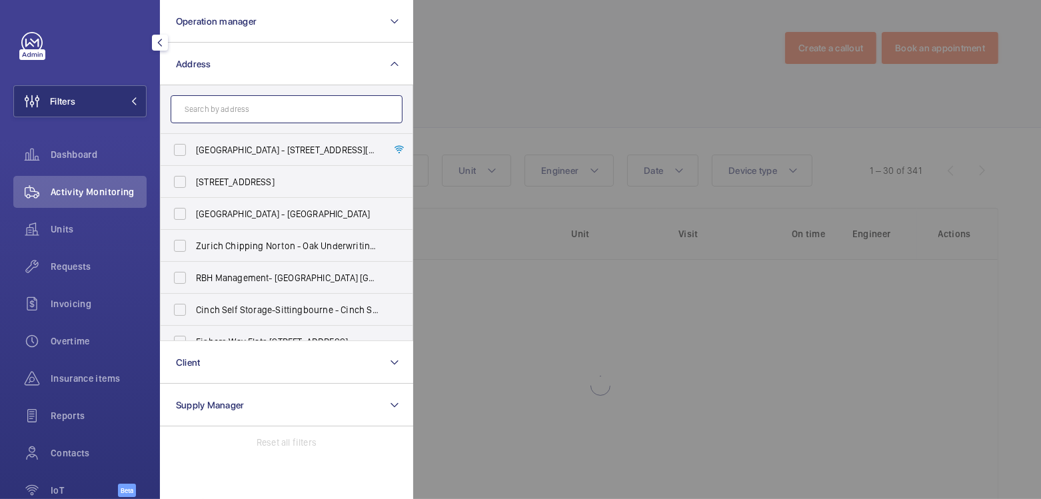
click at [244, 122] on input "text" at bounding box center [287, 109] width 232 height 28
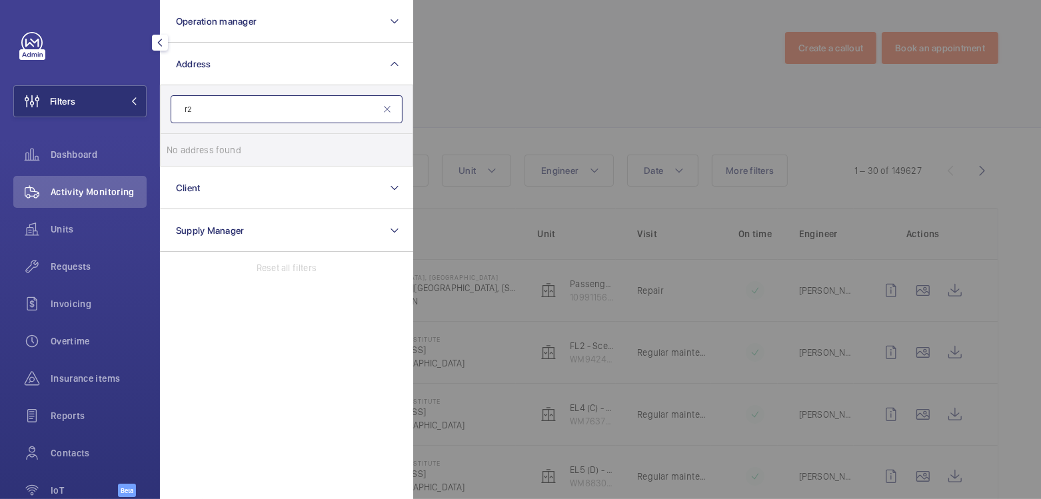
type input "r"
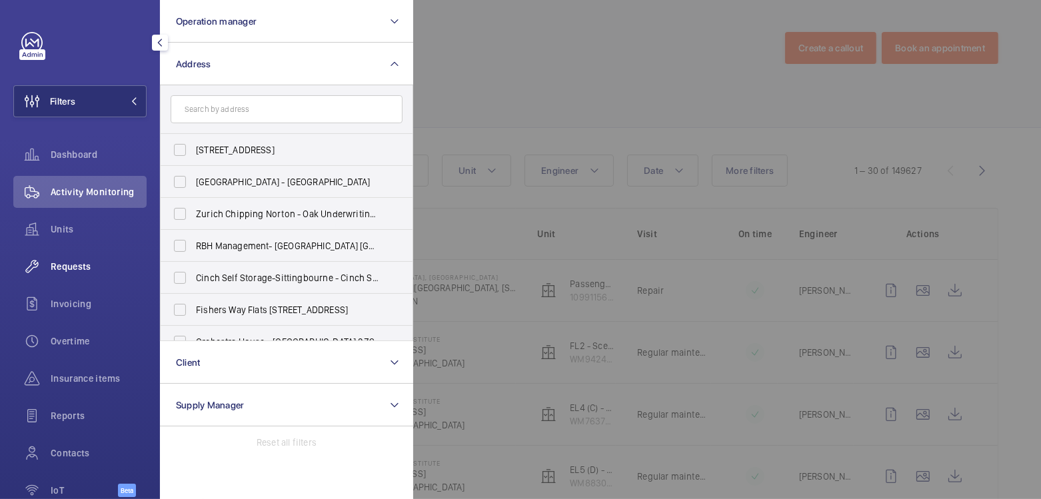
click at [91, 273] on div "Requests" at bounding box center [79, 267] width 133 height 32
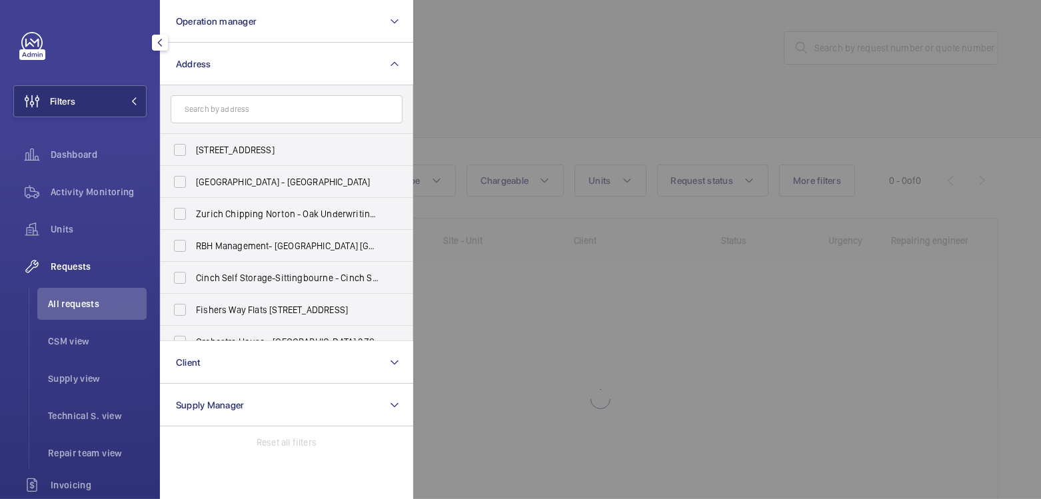
click at [533, 69] on div at bounding box center [933, 249] width 1041 height 499
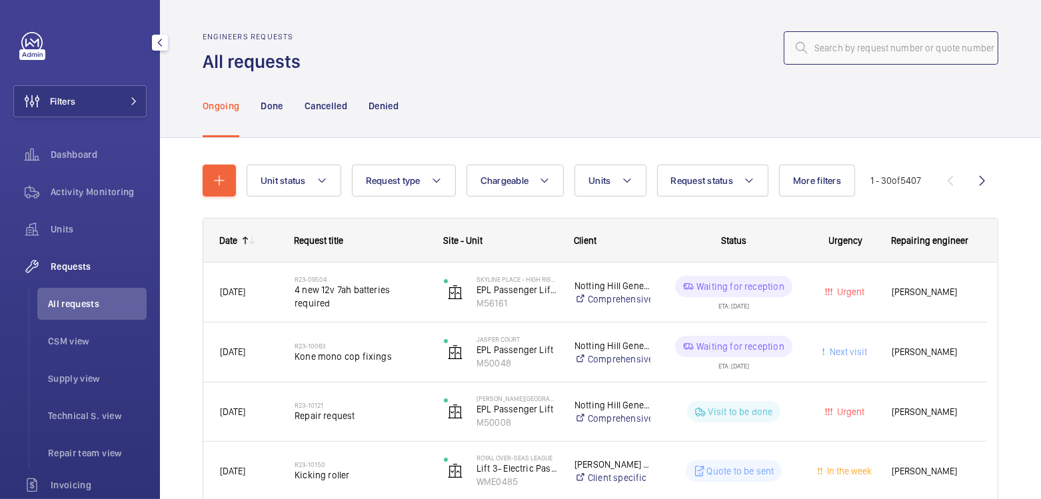
click at [854, 46] on input "text" at bounding box center [891, 47] width 215 height 33
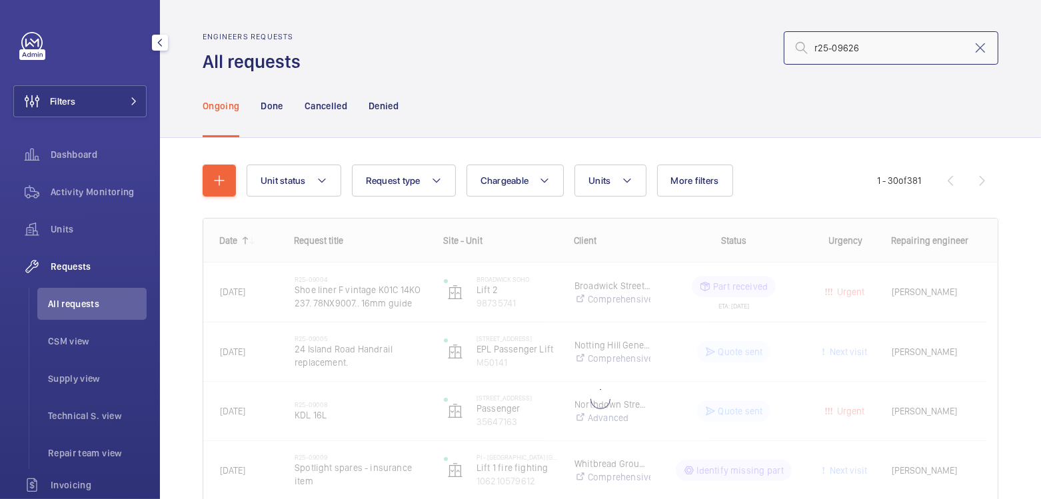
type input "r25-09626"
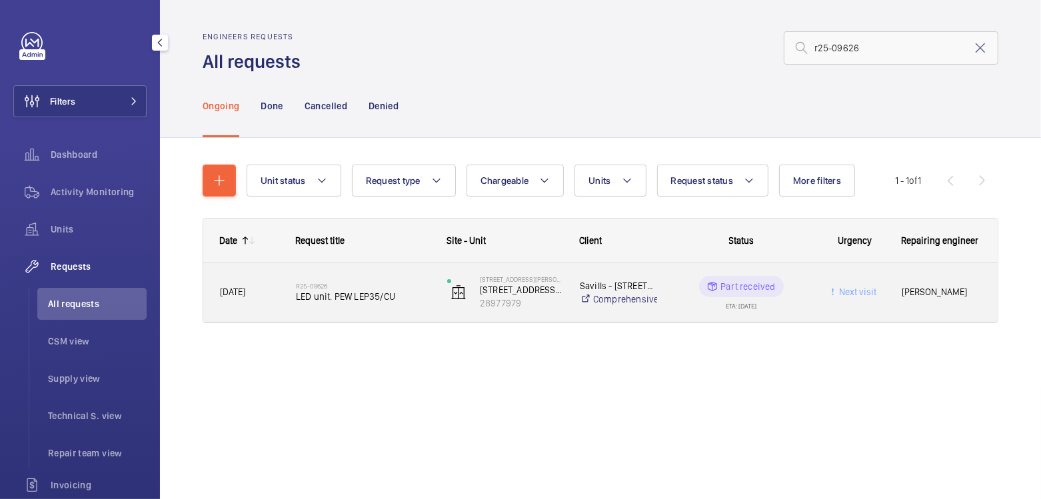
click at [807, 300] on wm-front-pills-cell "Part received ETA: [DATE]" at bounding box center [742, 292] width 134 height 33
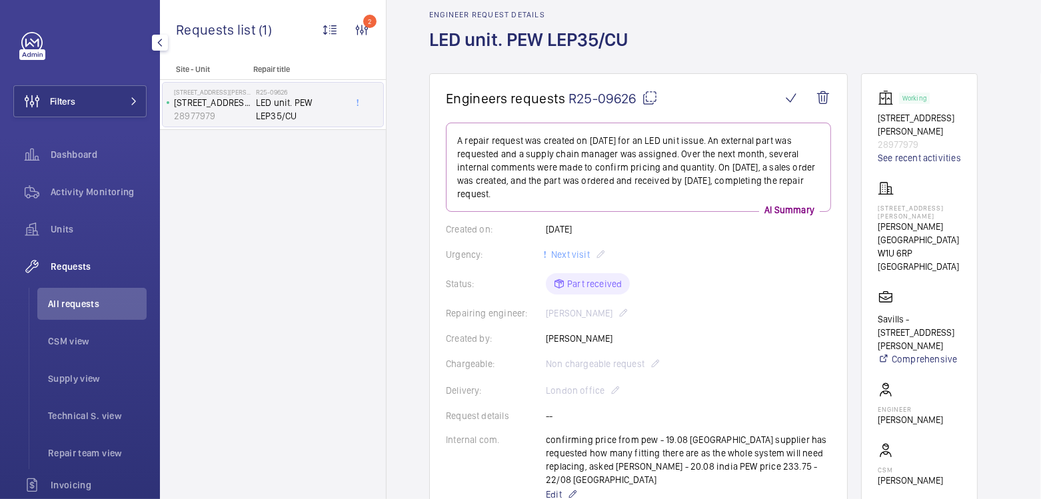
scroll to position [51, 0]
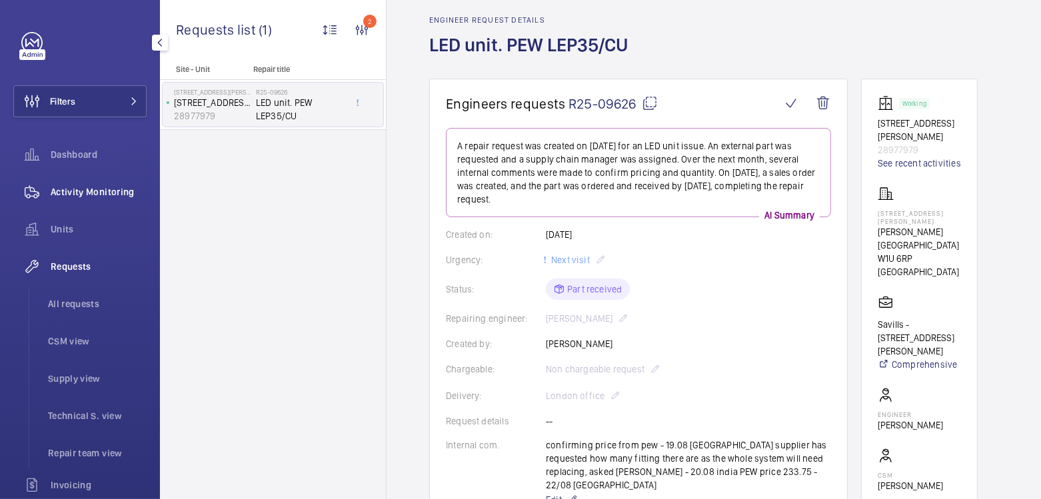
click at [101, 183] on div "Activity Monitoring" at bounding box center [79, 192] width 133 height 32
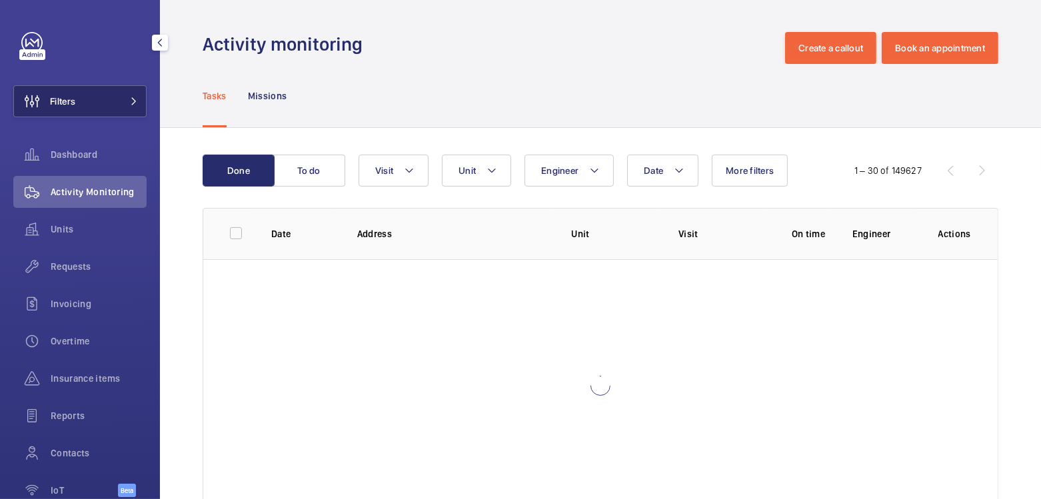
click at [83, 107] on button "Filters" at bounding box center [79, 101] width 133 height 32
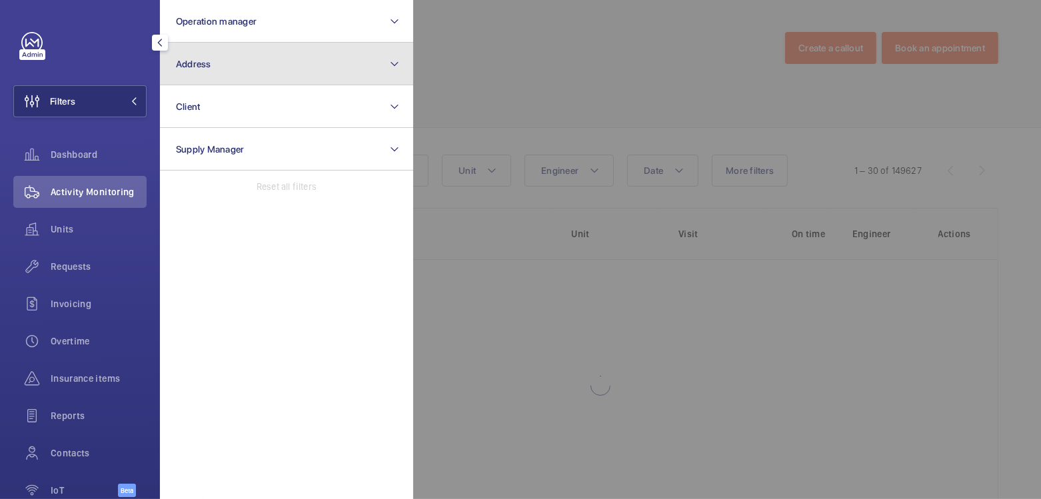
click at [217, 69] on button "Address" at bounding box center [286, 64] width 253 height 43
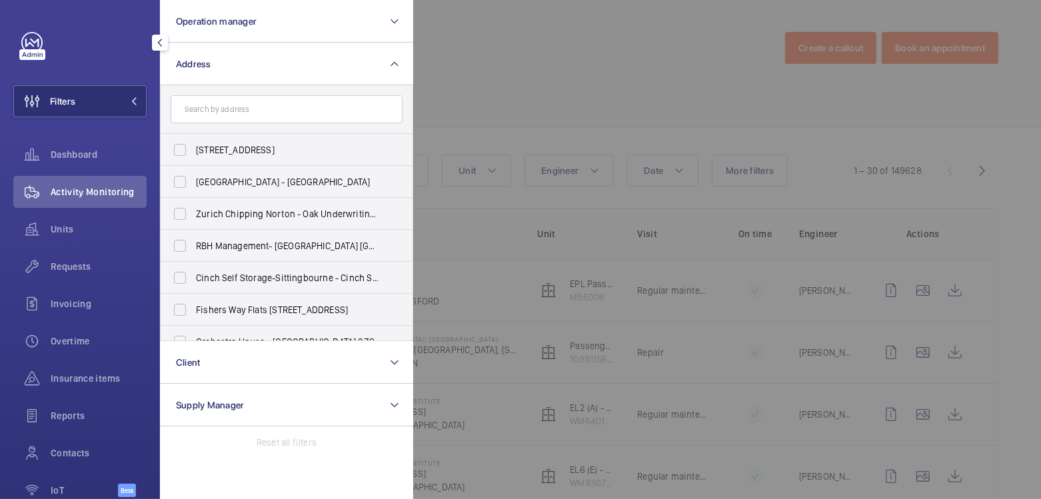
click at [248, 109] on input "text" at bounding box center [287, 109] width 232 height 28
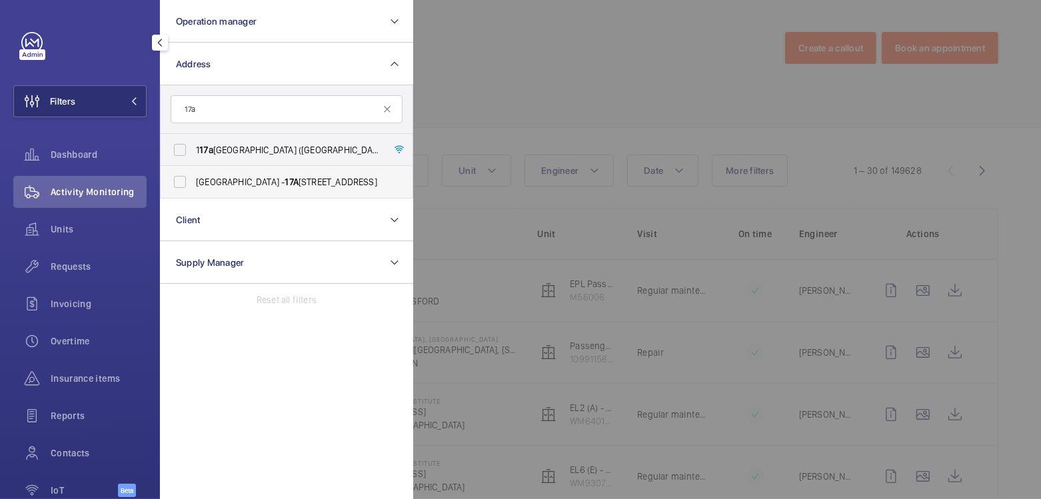
type input "17a"
click at [285, 177] on span "17A" at bounding box center [292, 182] width 14 height 11
click at [193, 176] on input "[GEOGRAPHIC_DATA] - [STREET_ADDRESS]" at bounding box center [180, 182] width 27 height 27
checkbox input "true"
click at [485, 57] on div at bounding box center [933, 249] width 1041 height 499
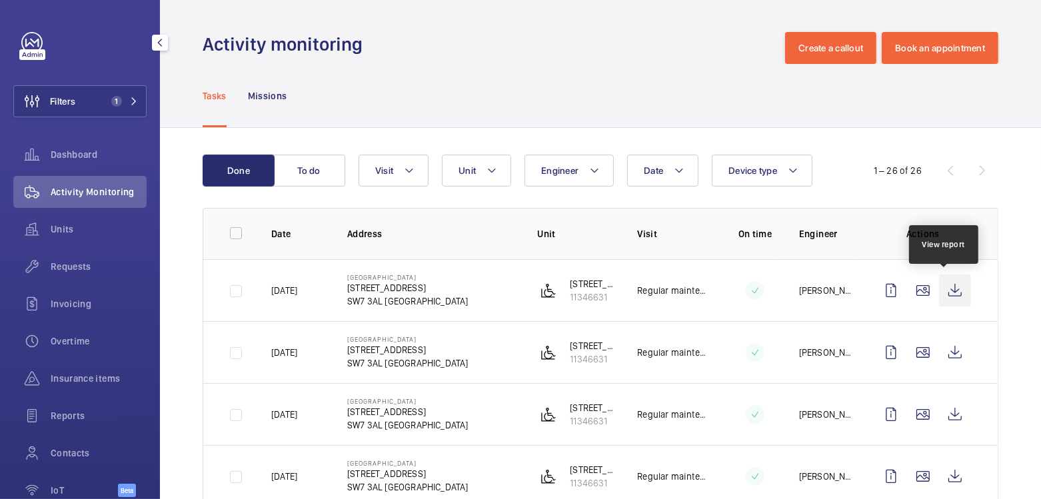
click at [949, 292] on wm-front-icon-button at bounding box center [955, 291] width 32 height 32
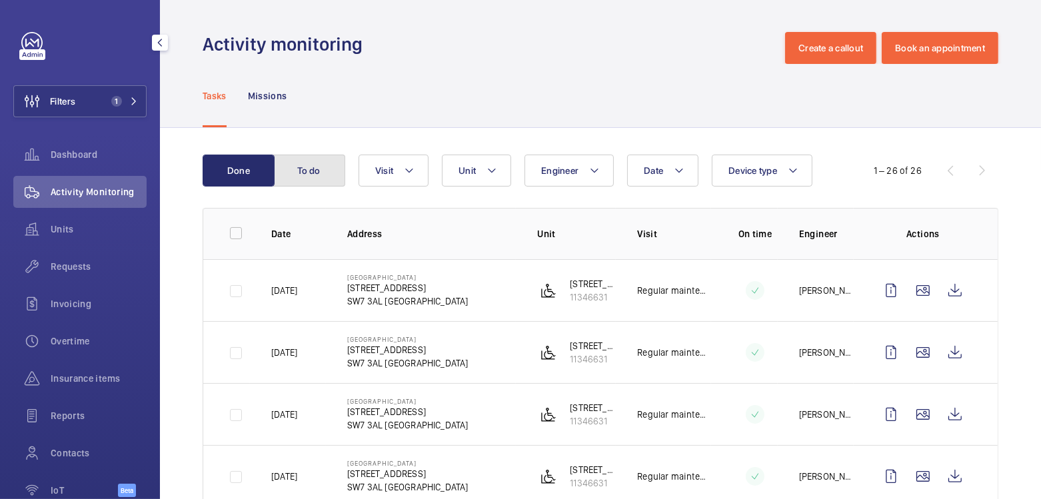
click at [324, 178] on button "To do" at bounding box center [309, 171] width 72 height 32
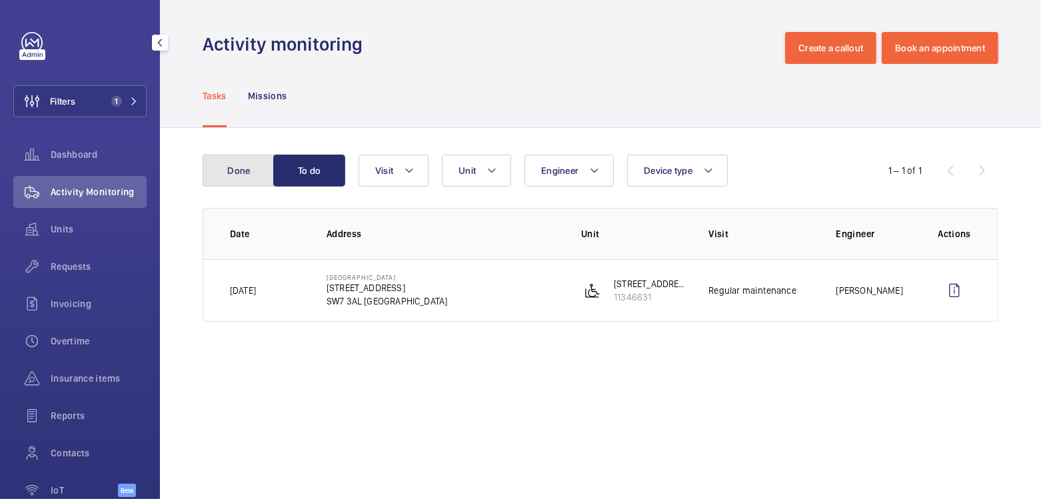
click at [258, 174] on button "Done" at bounding box center [239, 171] width 72 height 32
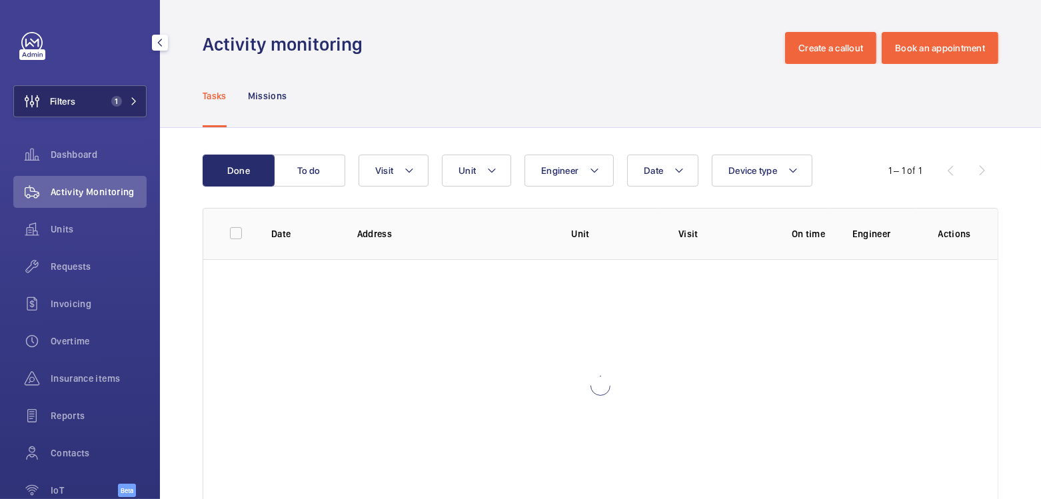
click at [95, 95] on button "Filters 1" at bounding box center [79, 101] width 133 height 32
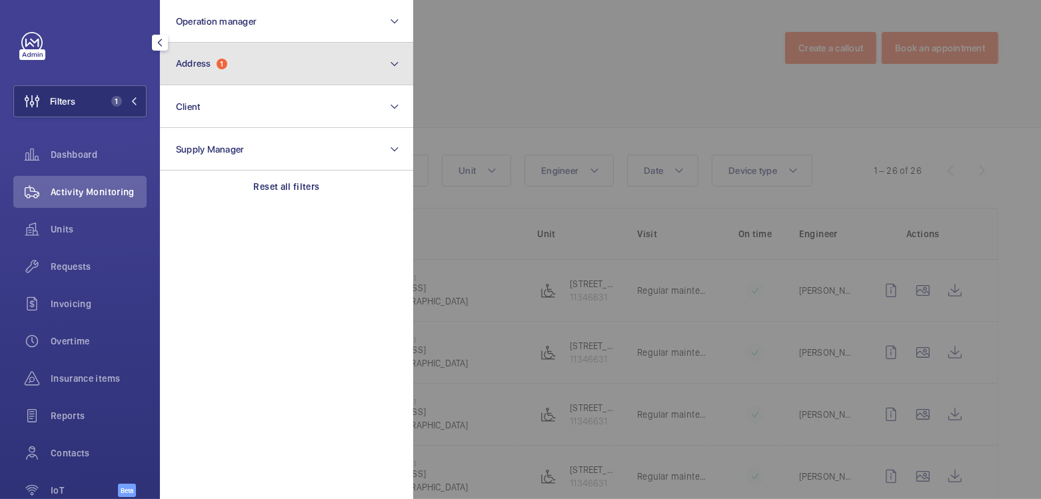
click at [239, 68] on button "Address 1" at bounding box center [286, 64] width 253 height 43
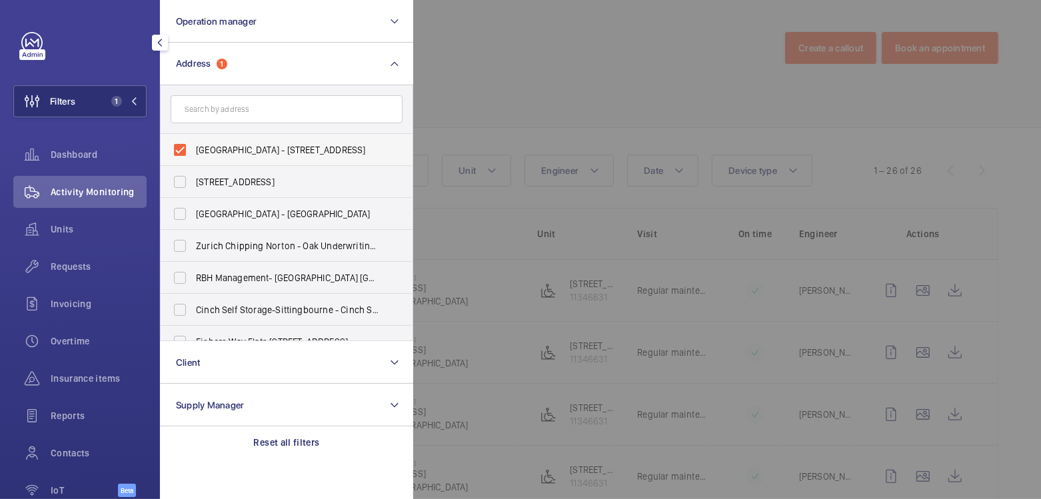
click at [242, 152] on span "[GEOGRAPHIC_DATA] - [STREET_ADDRESS]" at bounding box center [287, 149] width 183 height 13
click at [193, 152] on input "[GEOGRAPHIC_DATA] - [STREET_ADDRESS]" at bounding box center [180, 150] width 27 height 27
checkbox input "false"
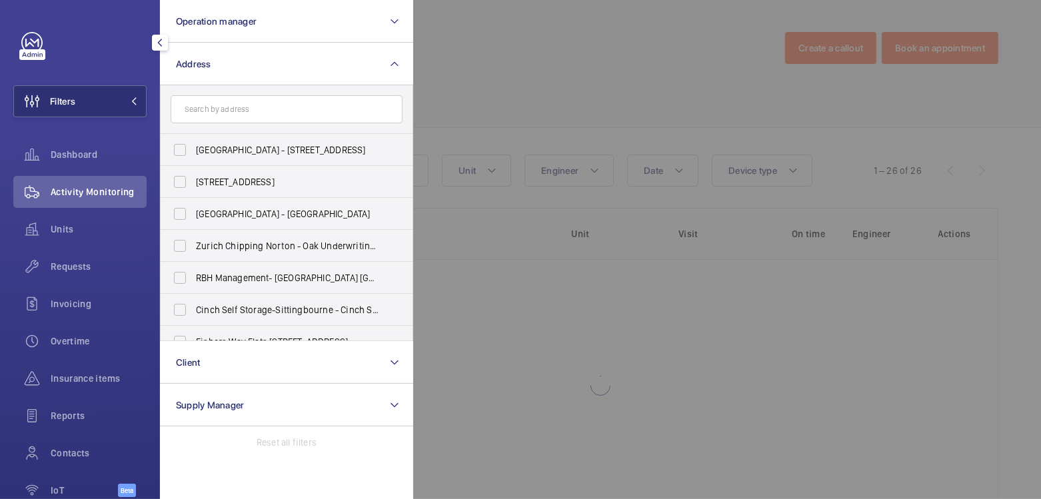
click at [625, 79] on div at bounding box center [933, 249] width 1041 height 499
